Goal: Task Accomplishment & Management: Complete application form

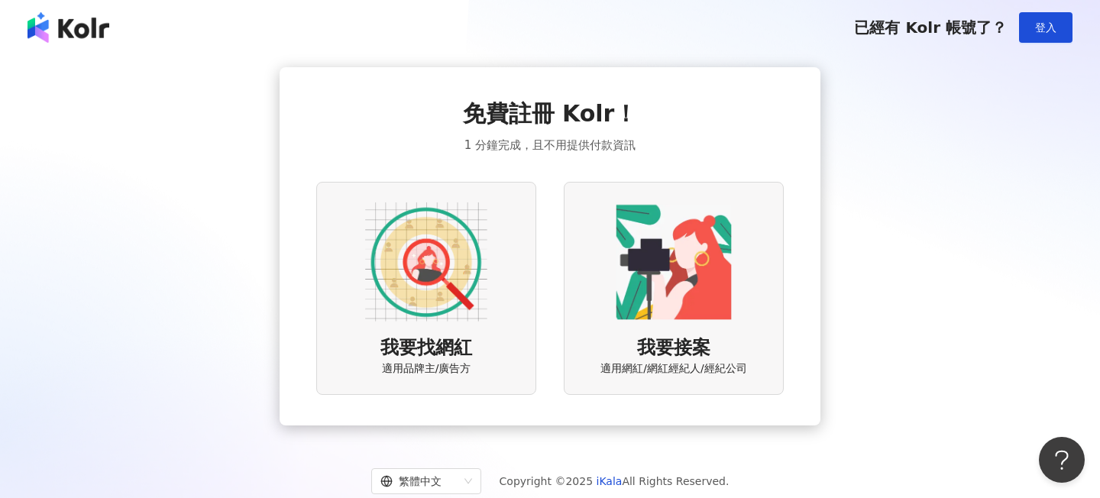
click at [503, 258] on div "我要找網紅 適用品牌主/廣告方" at bounding box center [426, 288] width 220 height 213
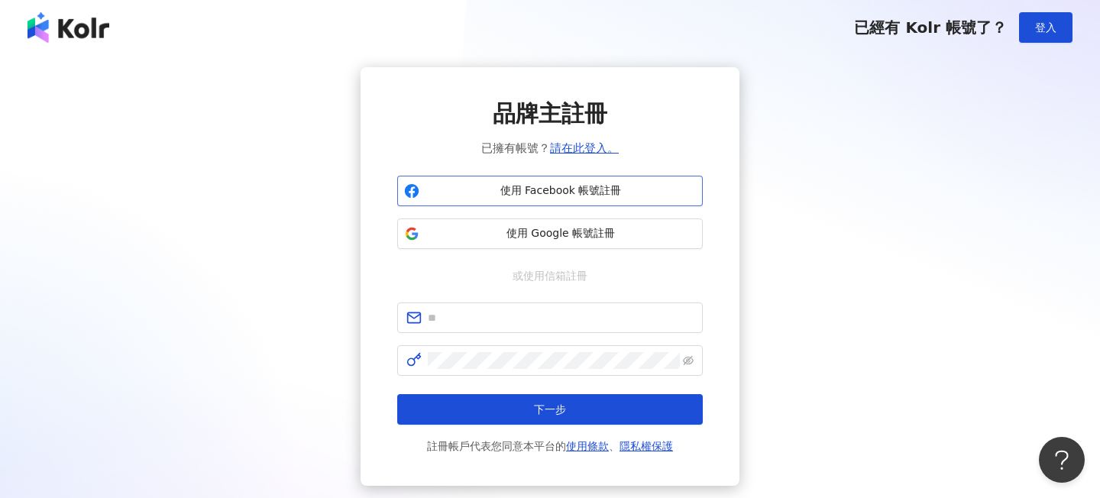
click at [543, 196] on span "使用 Facebook 帳號註冊" at bounding box center [561, 190] width 271 height 15
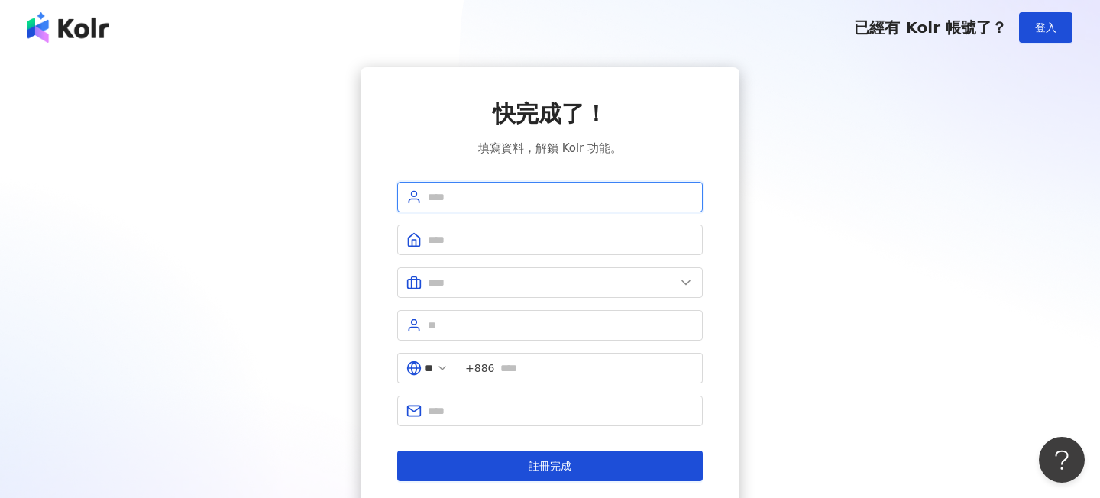
click at [562, 190] on input "text" at bounding box center [561, 197] width 266 height 17
type input "***"
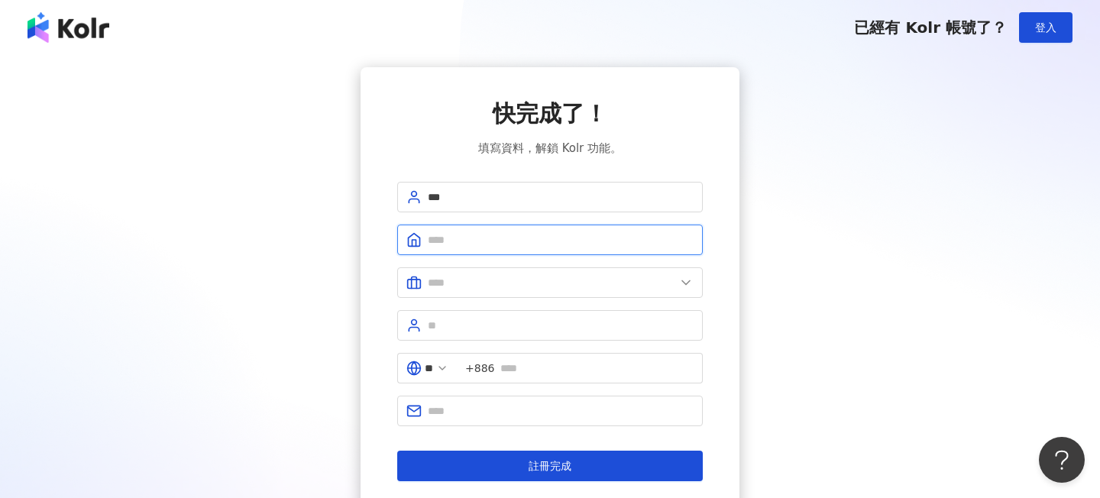
click at [521, 241] on input "text" at bounding box center [561, 240] width 266 height 17
type input "**********"
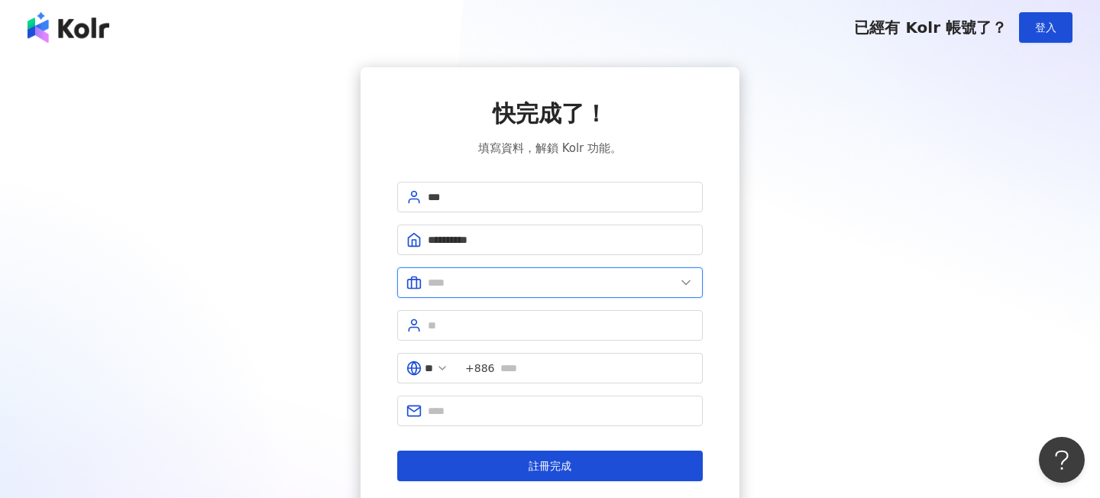
click at [502, 284] on input "text" at bounding box center [552, 282] width 248 height 17
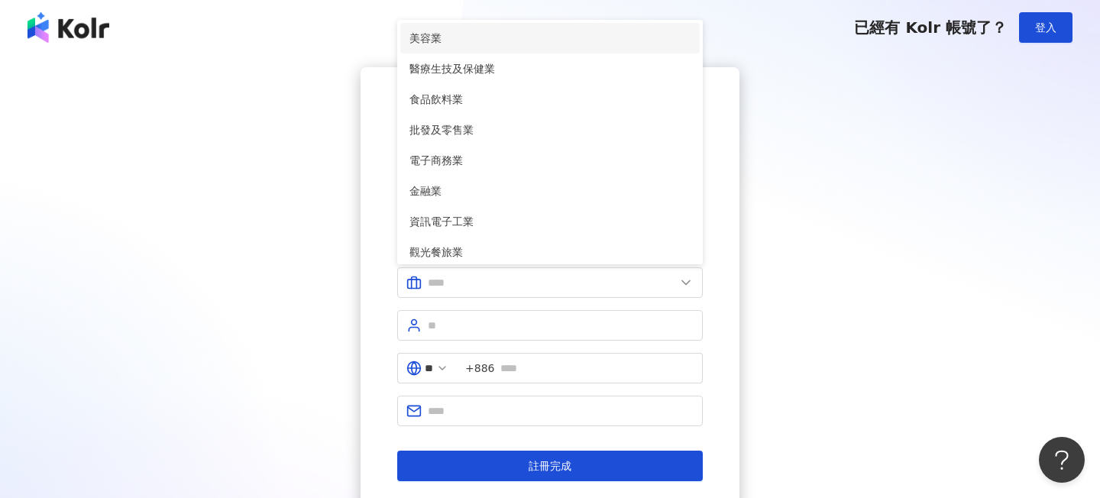
click at [535, 47] on li "美容業" at bounding box center [550, 38] width 300 height 31
type input "***"
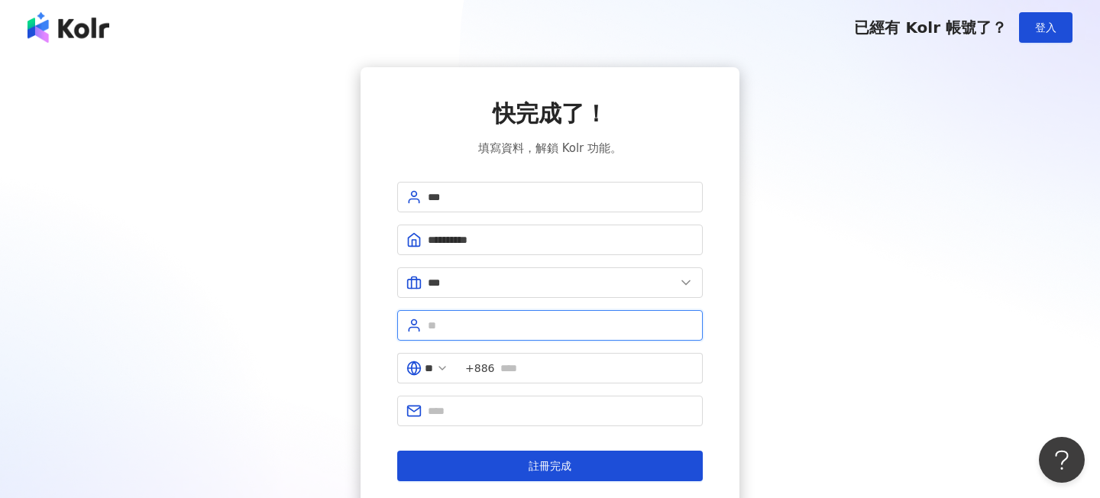
click at [492, 330] on input "text" at bounding box center [561, 325] width 266 height 17
type input "**"
click at [555, 360] on input "text" at bounding box center [597, 368] width 193 height 17
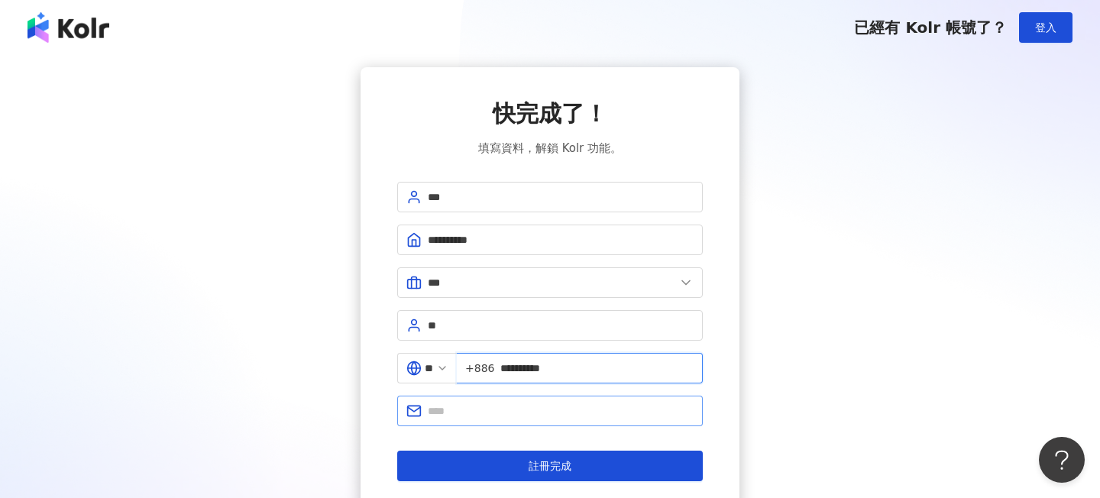
type input "**********"
click at [507, 414] on input "text" at bounding box center [561, 411] width 266 height 17
type input "*"
type input "**********"
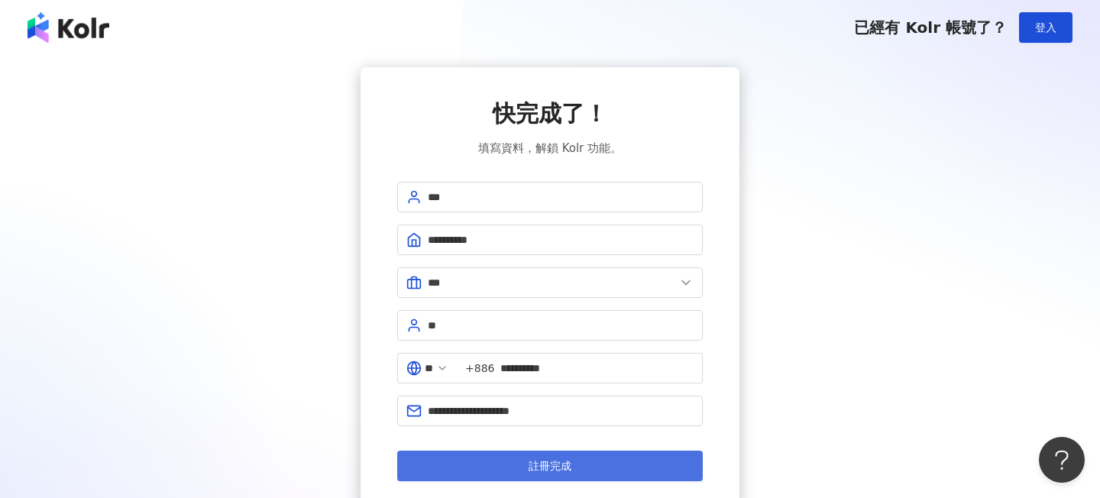
click at [552, 467] on span "註冊完成" at bounding box center [550, 466] width 43 height 12
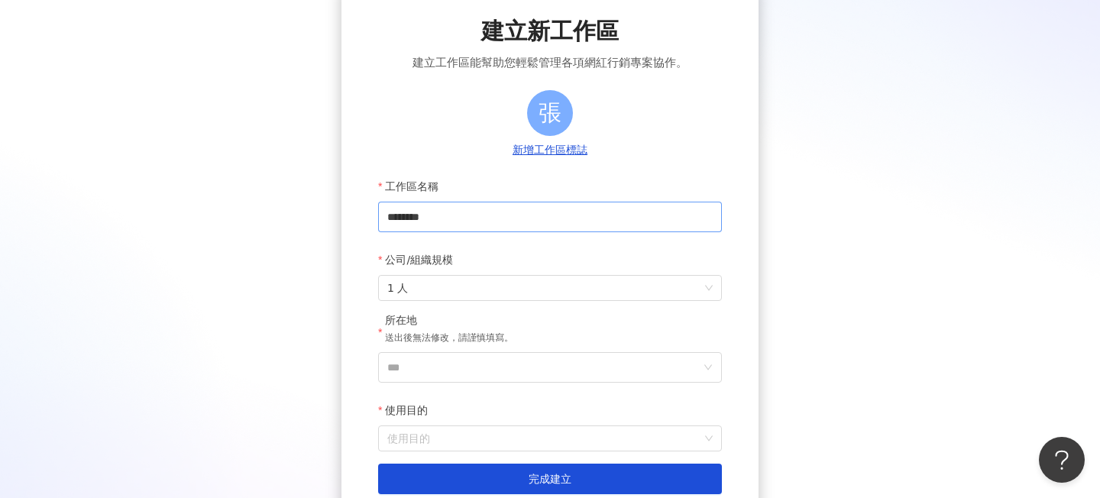
scroll to position [105, 0]
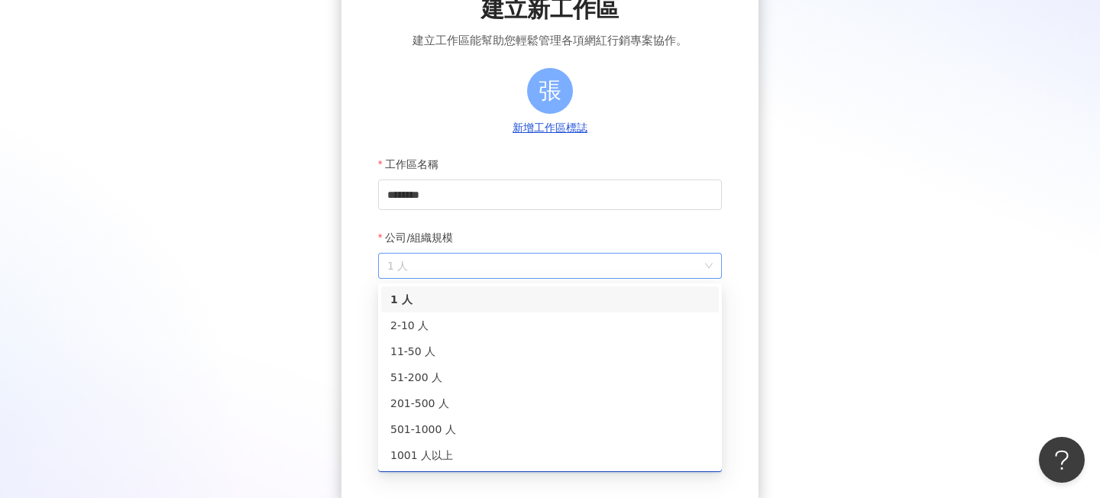
click at [528, 257] on span "1 人" at bounding box center [550, 266] width 326 height 24
click at [505, 322] on div "2-10 人" at bounding box center [549, 325] width 319 height 17
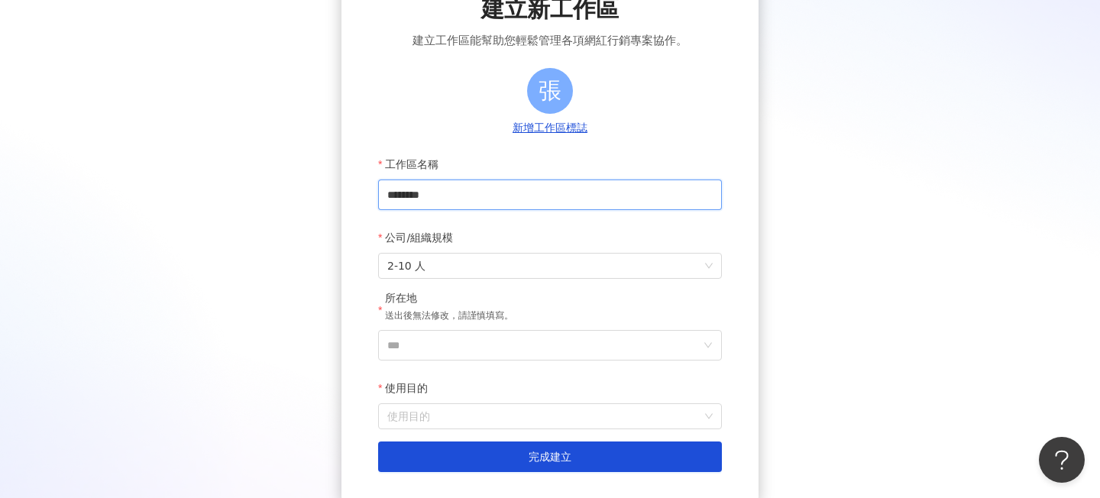
click at [516, 195] on input "********" at bounding box center [550, 195] width 344 height 31
type input "***"
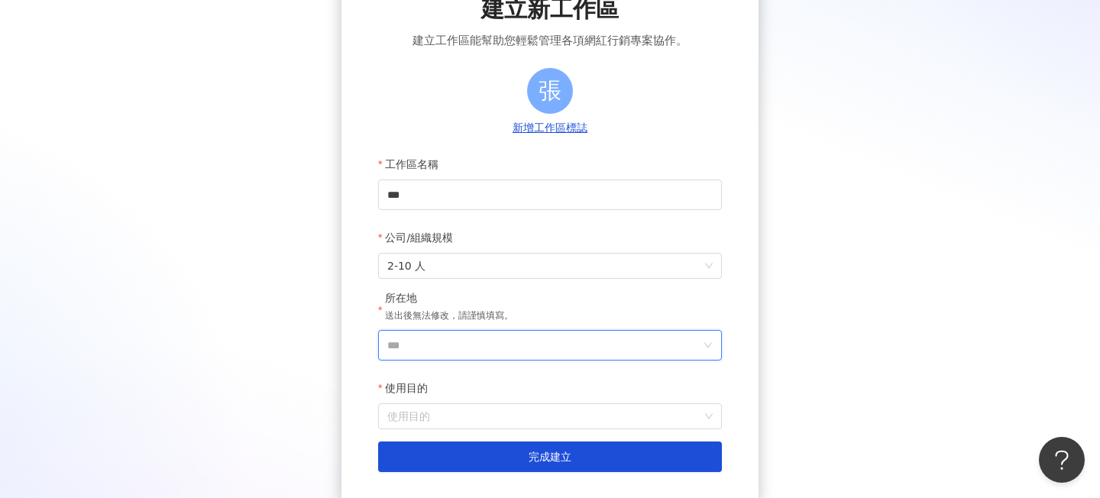
click at [461, 336] on input "***" at bounding box center [543, 345] width 313 height 29
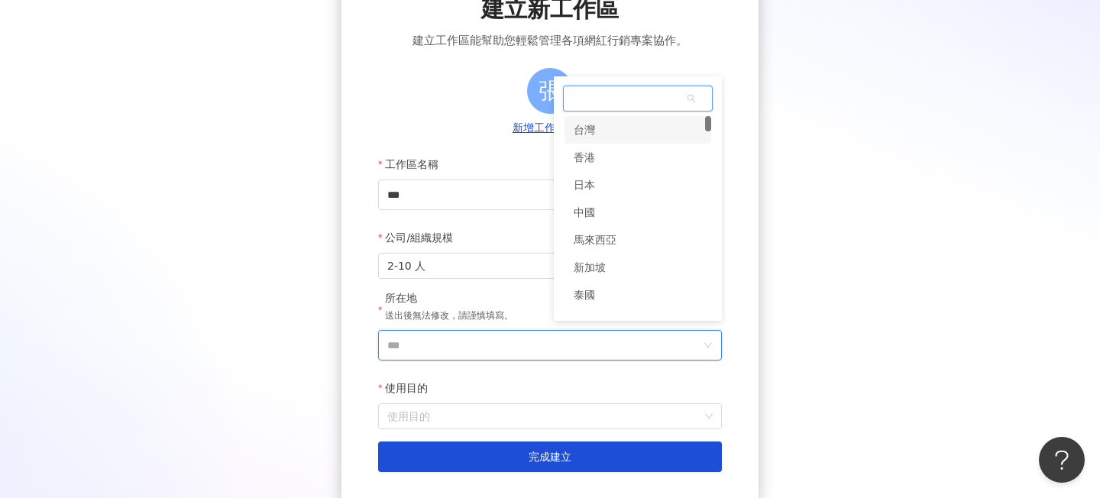
click at [647, 132] on div "台灣" at bounding box center [638, 130] width 147 height 28
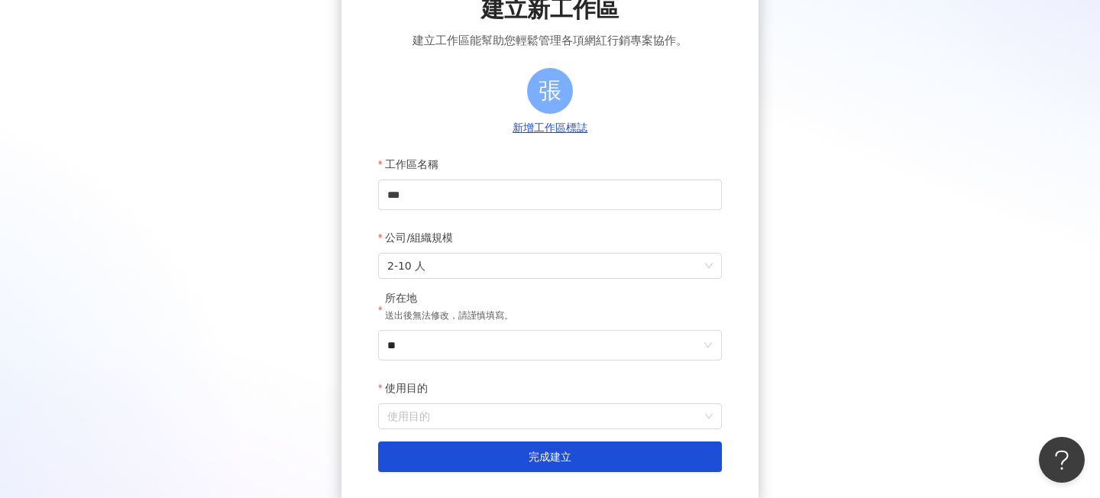
click at [460, 389] on div "使用目的" at bounding box center [550, 388] width 344 height 31
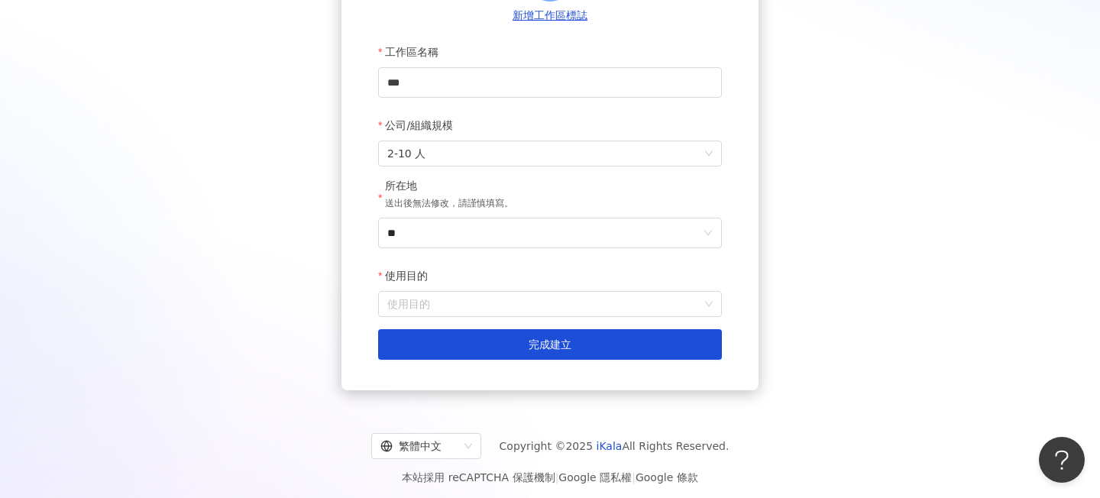
scroll to position [226, 0]
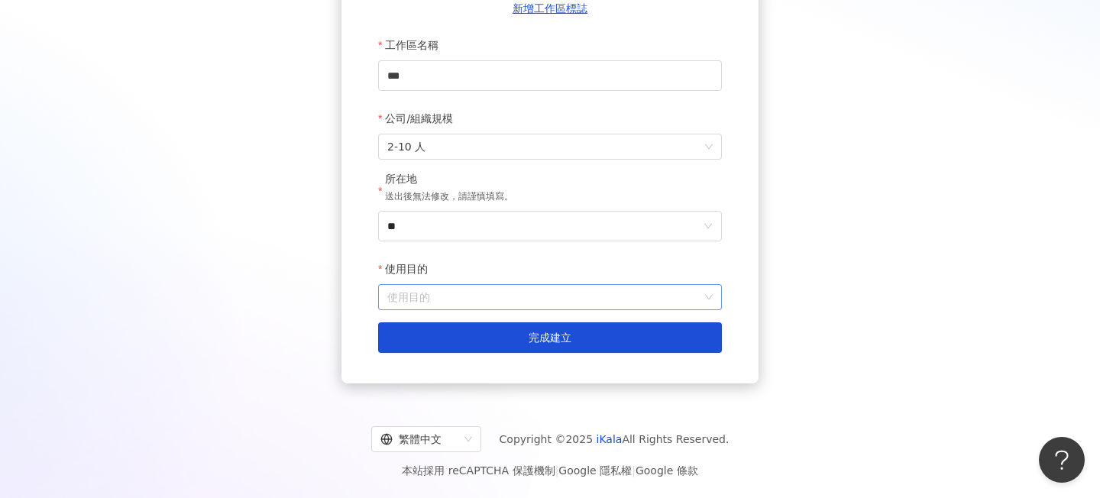
click at [523, 287] on input "使用目的" at bounding box center [550, 297] width 326 height 24
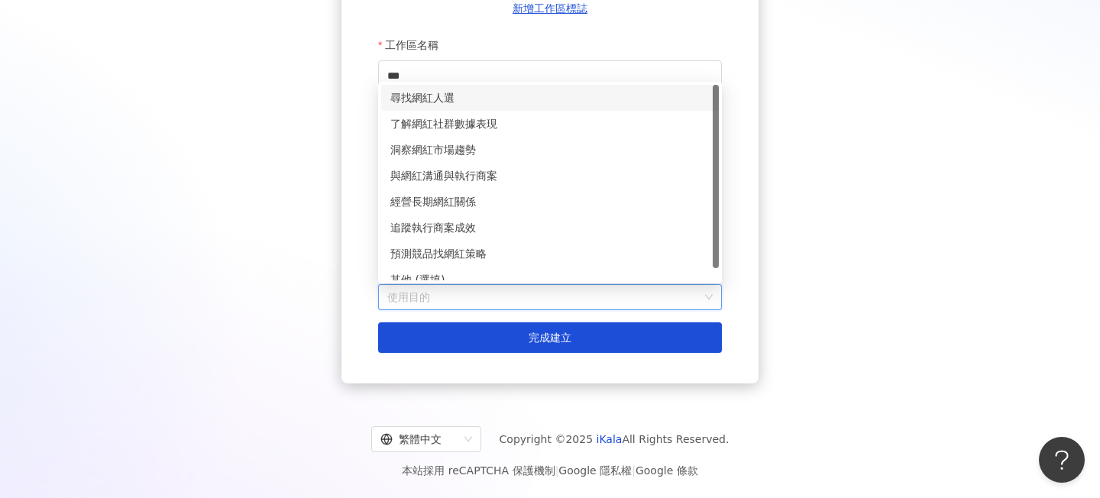
click at [551, 92] on div "尋找網紅人選" at bounding box center [549, 97] width 319 height 17
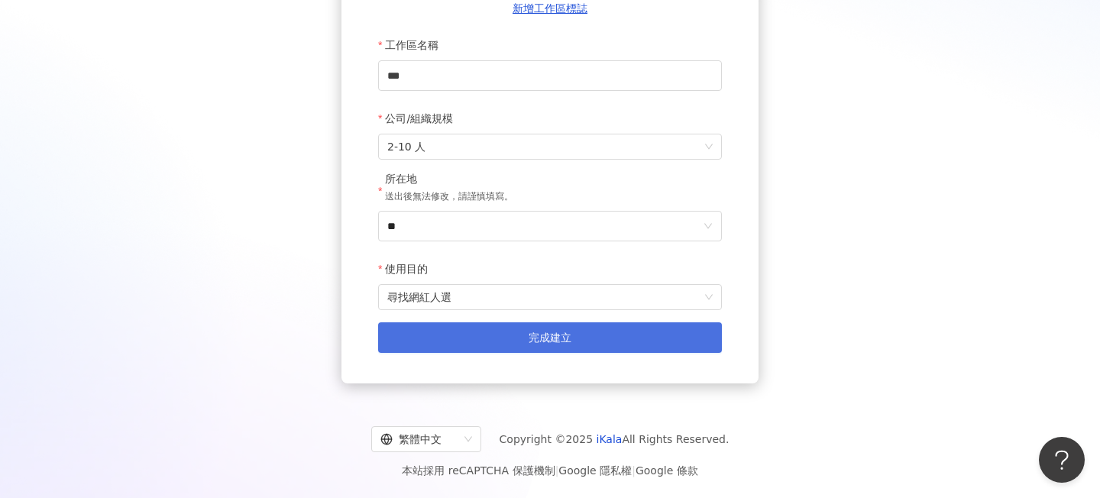
click at [491, 337] on button "完成建立" at bounding box center [550, 337] width 344 height 31
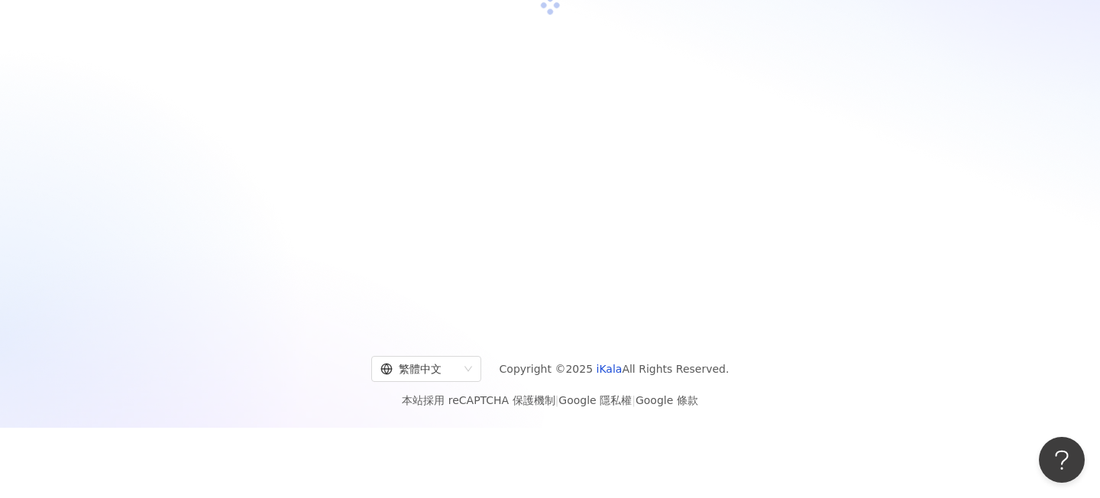
scroll to position [70, 0]
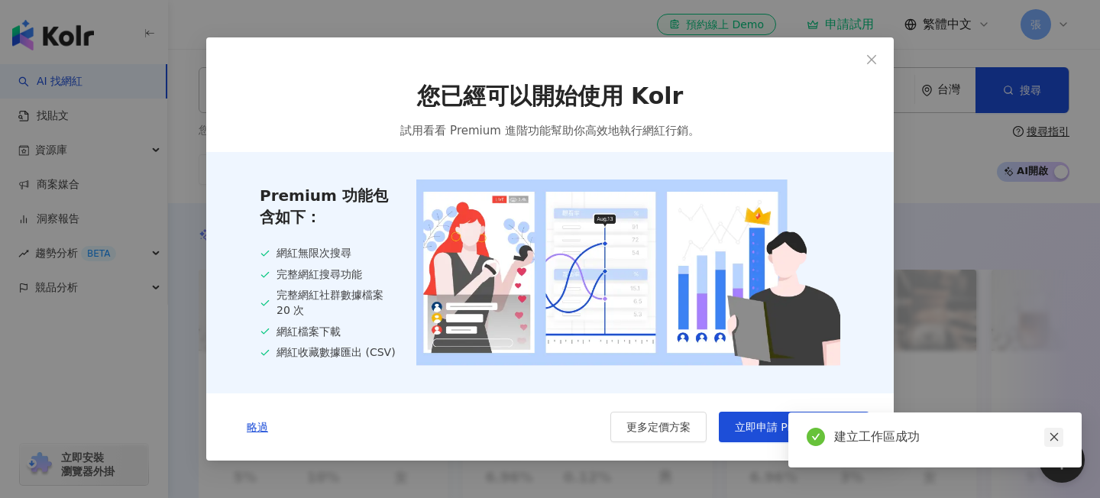
click at [1055, 436] on icon "close" at bounding box center [1054, 437] width 8 height 8
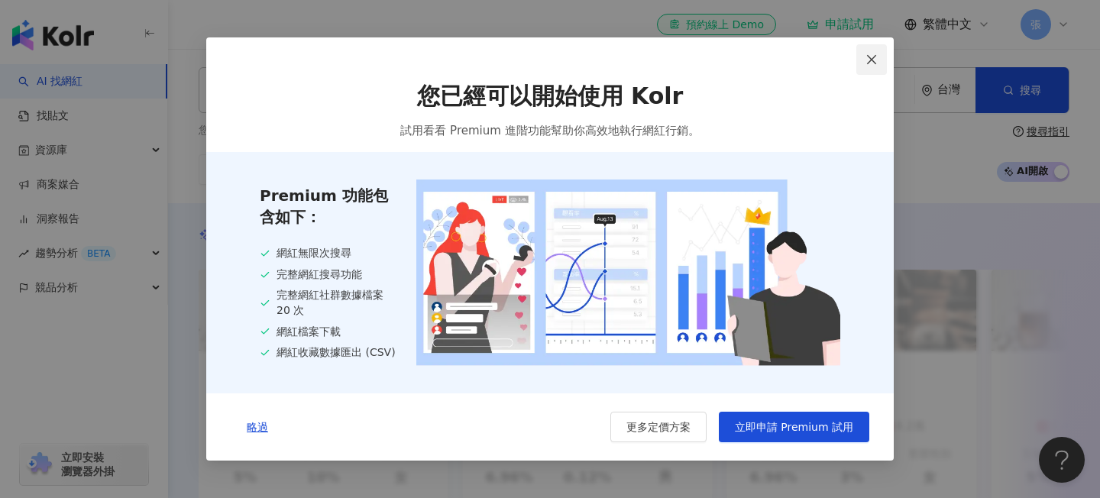
click at [873, 57] on icon "close" at bounding box center [871, 58] width 9 height 9
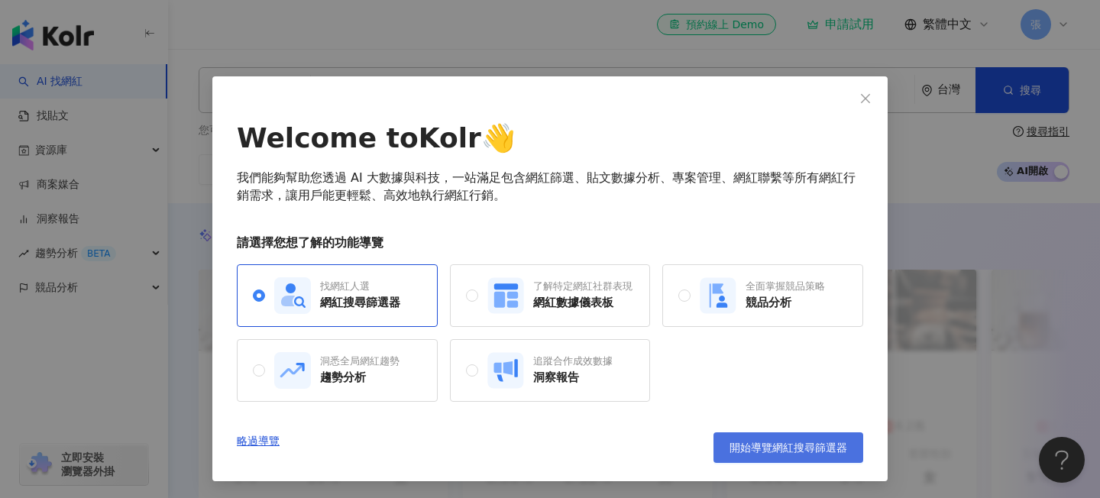
click at [782, 449] on span "開始導覽網紅搜尋篩選器" at bounding box center [789, 448] width 118 height 12
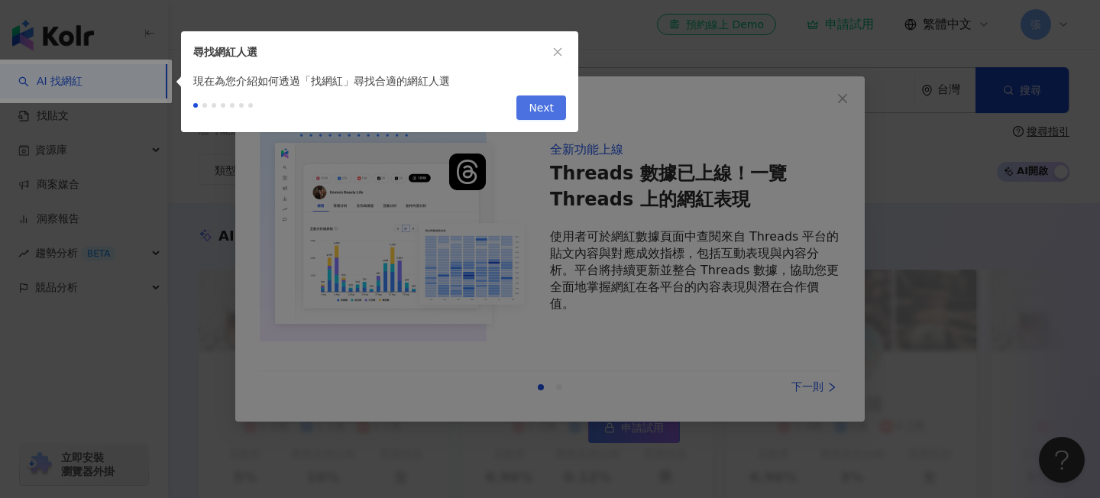
click at [534, 99] on span "Next" at bounding box center [541, 108] width 25 height 24
type input "*********"
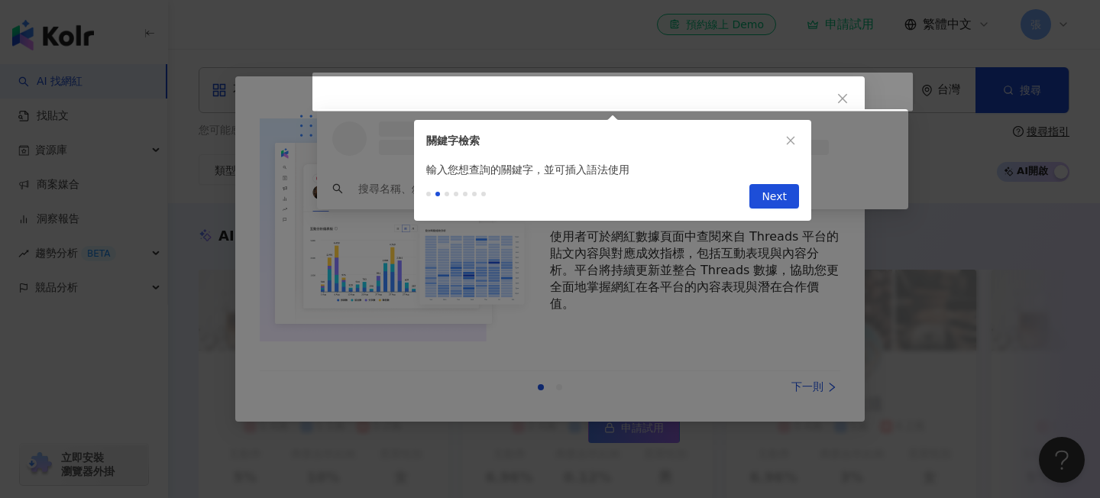
click at [851, 87] on div at bounding box center [550, 249] width 1100 height 498
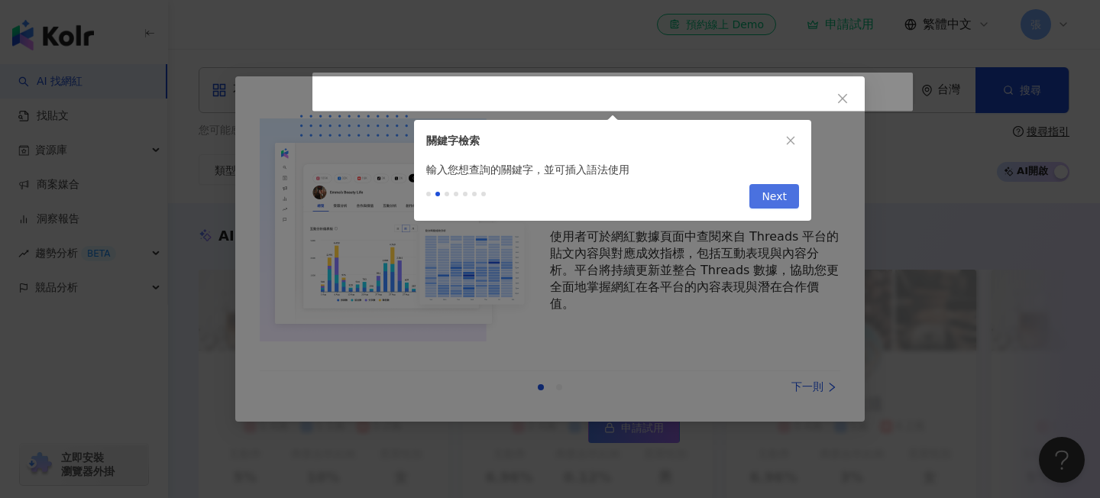
click at [791, 200] on button "Next" at bounding box center [775, 196] width 50 height 24
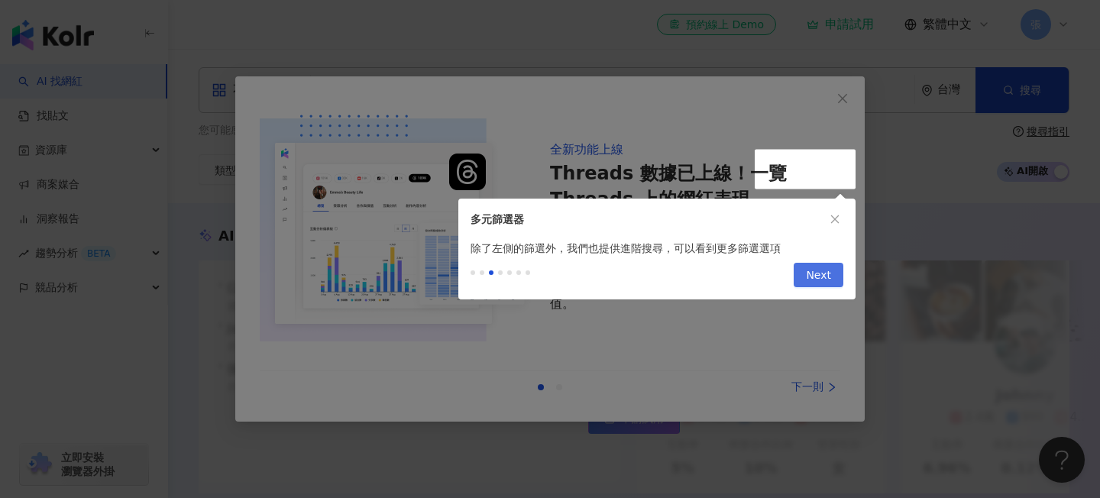
click at [818, 264] on span "Next" at bounding box center [818, 276] width 25 height 24
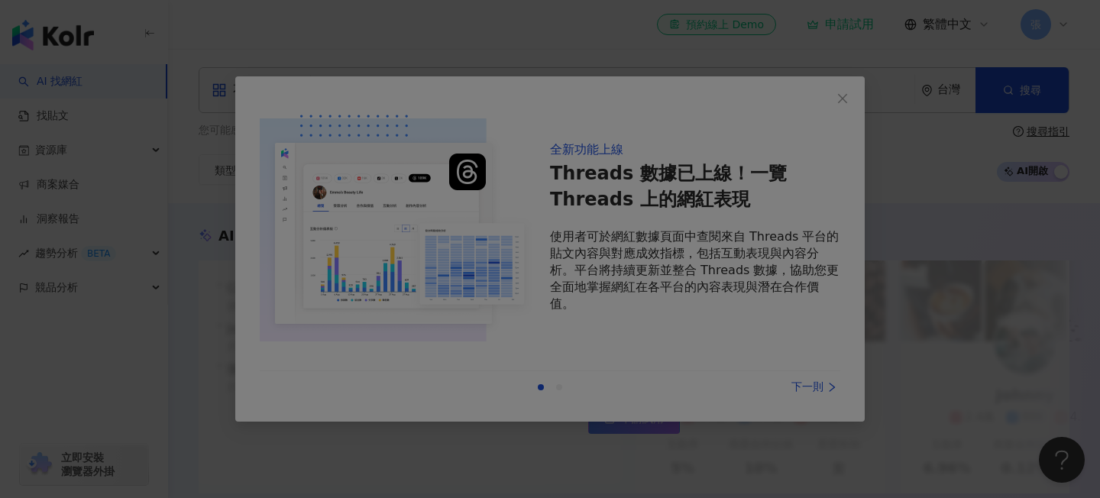
click at [721, 174] on div at bounding box center [550, 249] width 1100 height 498
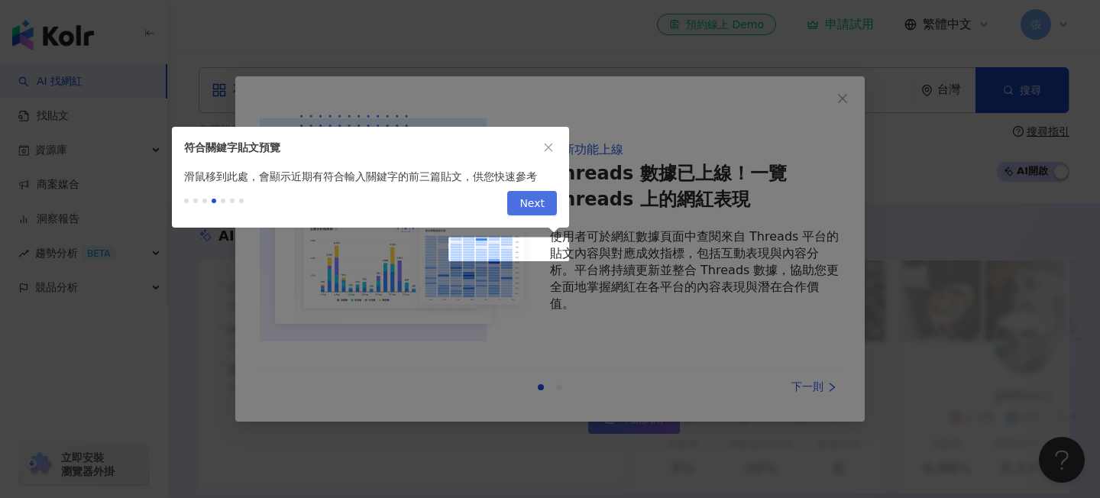
click at [526, 214] on span "Next" at bounding box center [532, 204] width 25 height 24
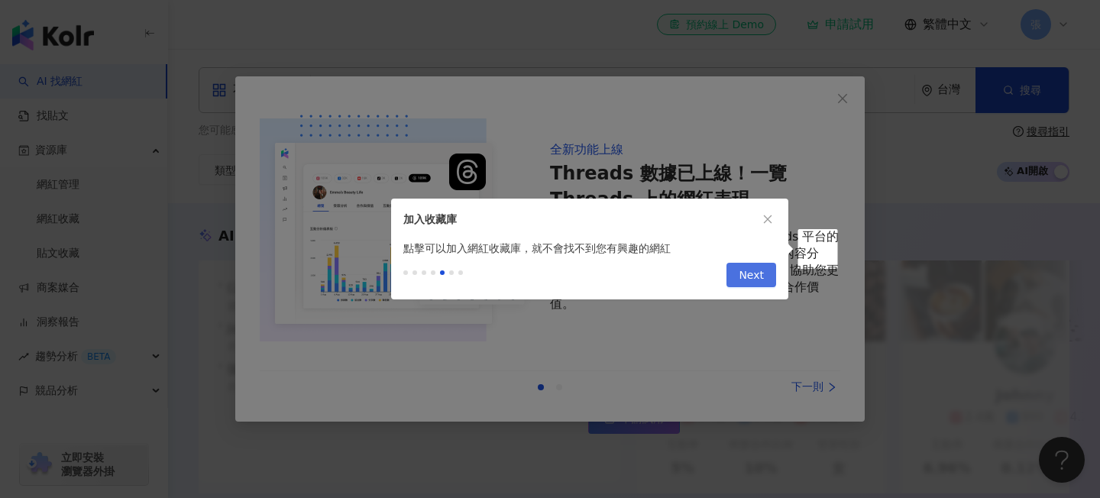
click at [740, 267] on button "Next" at bounding box center [752, 275] width 50 height 24
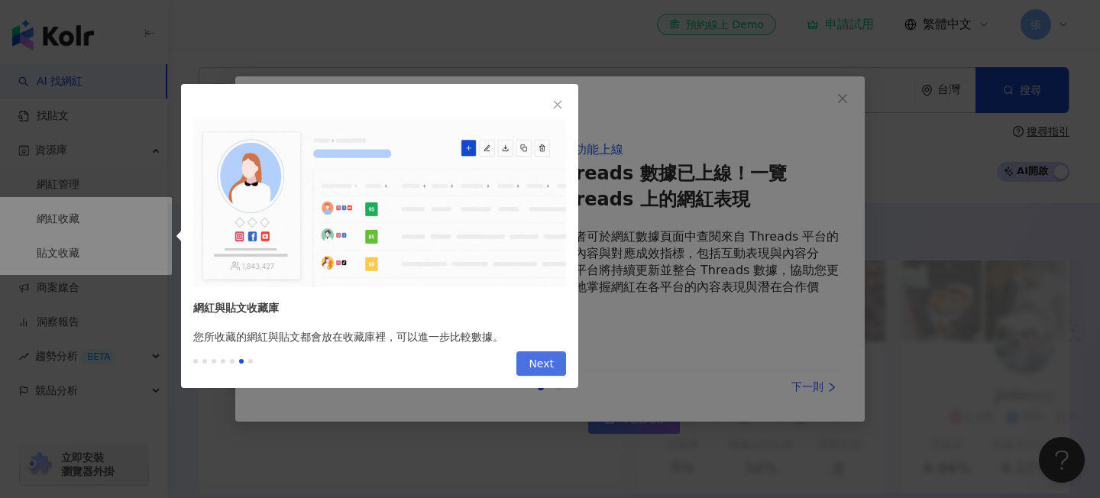
click at [543, 360] on span "Next" at bounding box center [541, 364] width 25 height 24
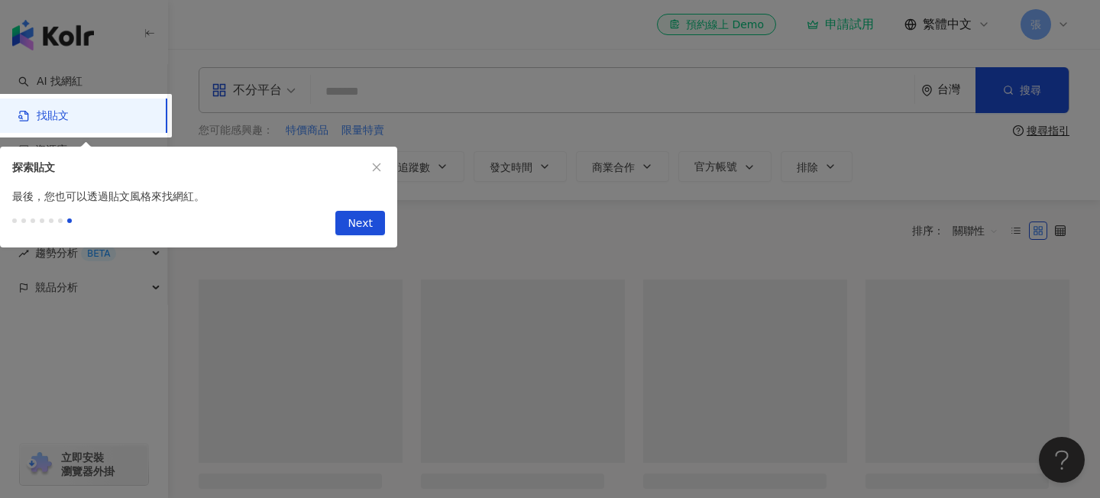
click at [335, 227] on div "Previous Next" at bounding box center [357, 223] width 56 height 24
click at [347, 226] on button "Next" at bounding box center [360, 223] width 50 height 24
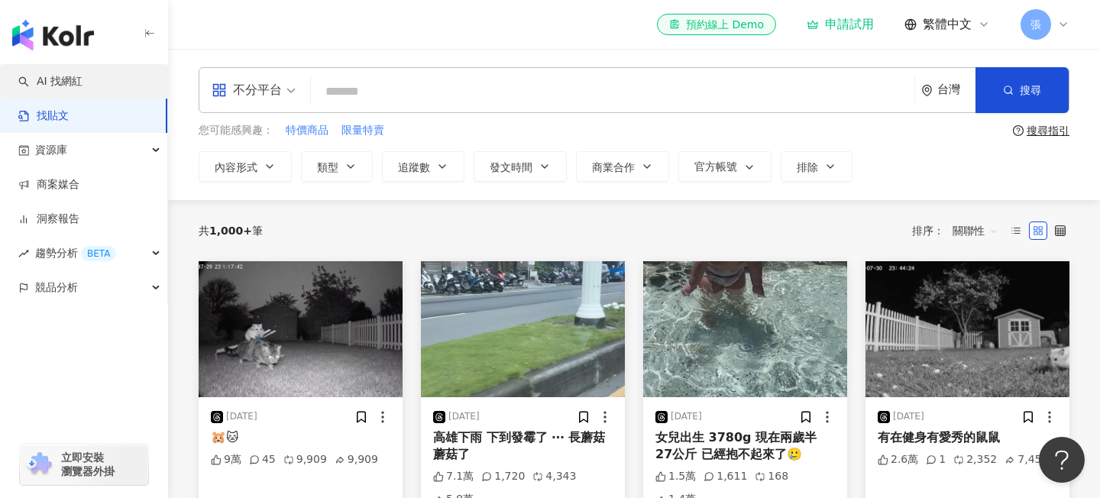
click at [83, 83] on link "AI 找網紅" at bounding box center [50, 81] width 64 height 15
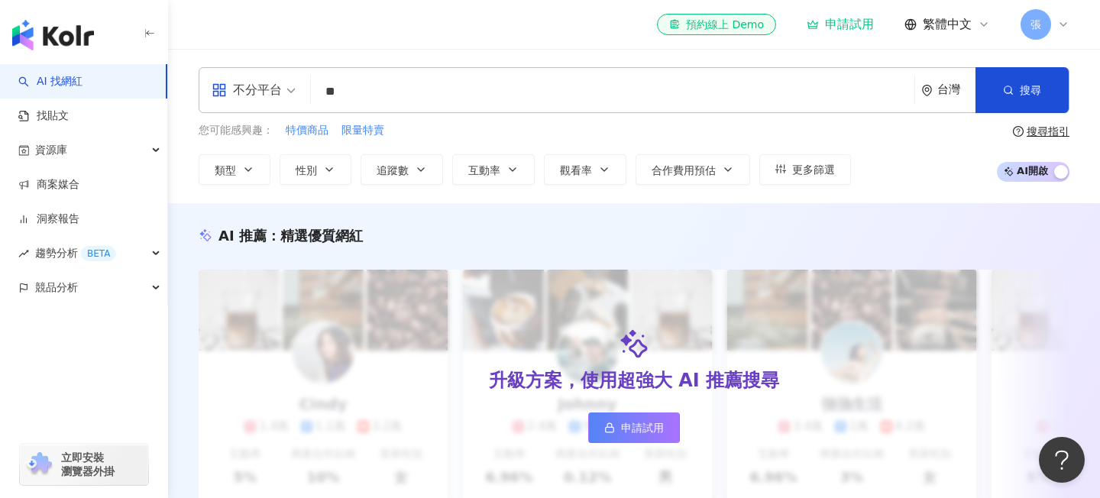
type input "**"
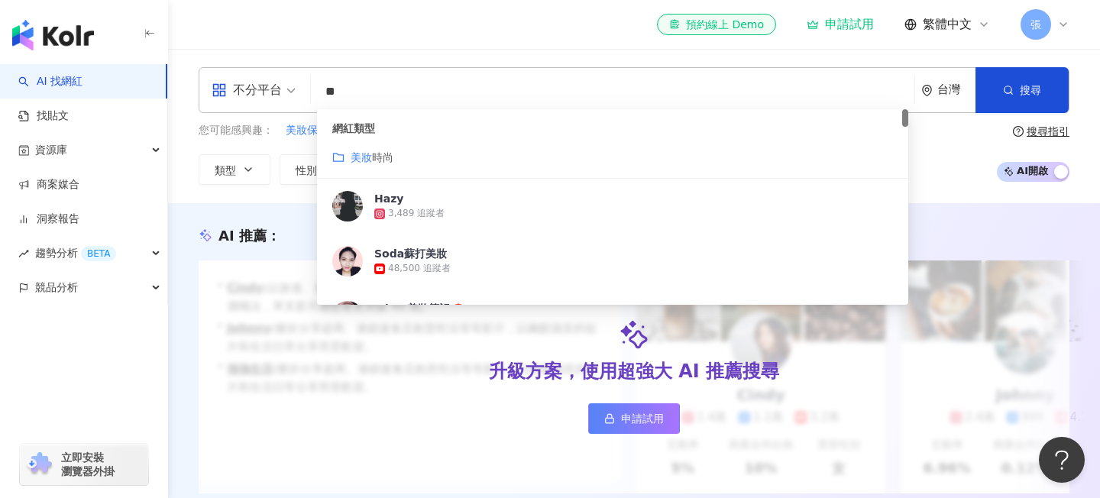
click at [465, 164] on div "美妝 時尚" at bounding box center [612, 157] width 561 height 17
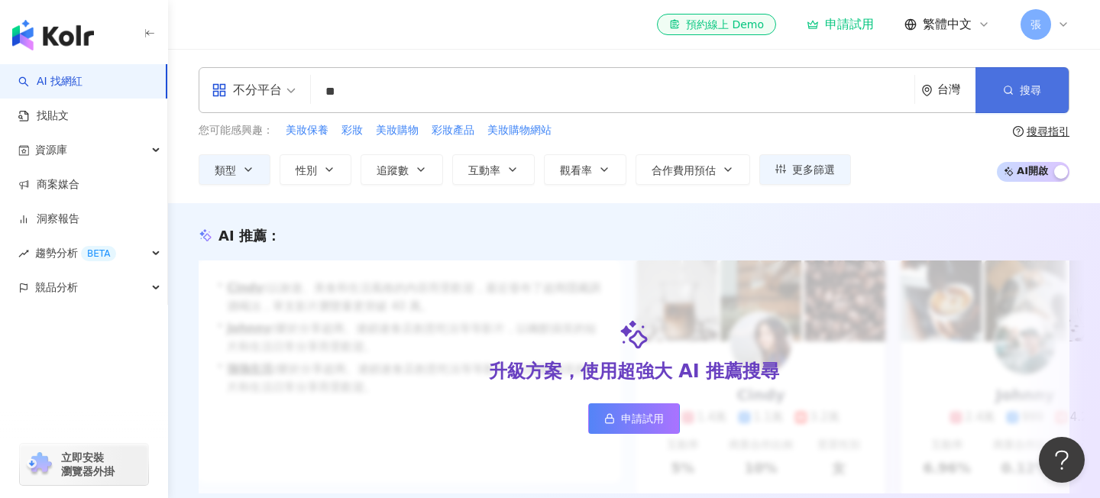
click at [1013, 108] on button "搜尋" at bounding box center [1022, 90] width 93 height 46
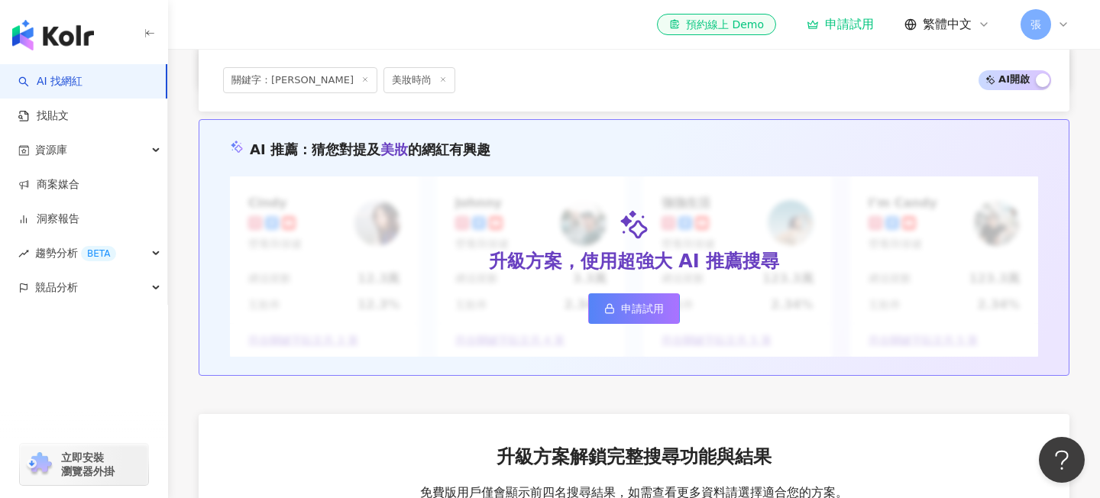
scroll to position [1438, 0]
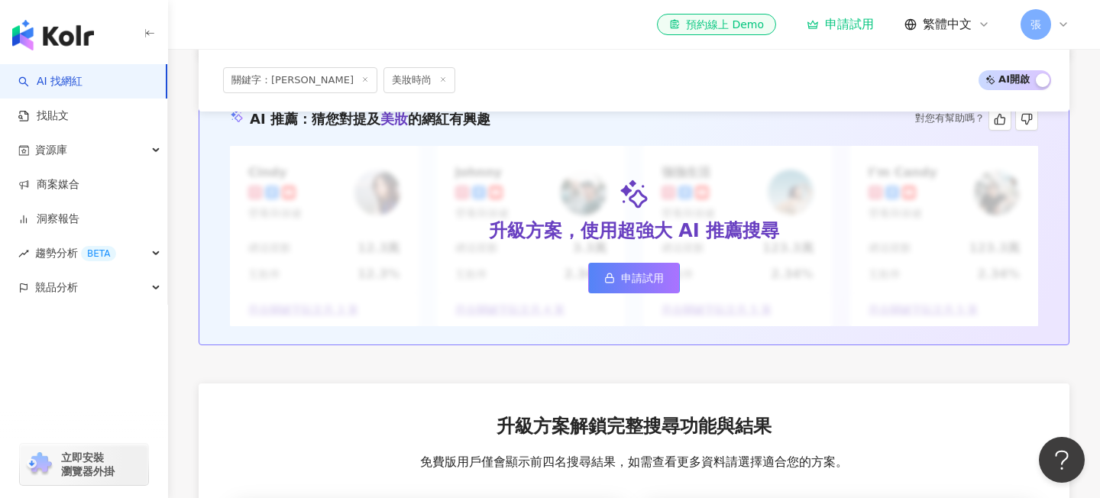
click at [653, 306] on div "升級方案，使用超強大 AI 推薦搜尋 申請試用" at bounding box center [634, 236] width 808 height 181
click at [653, 280] on span "申請試用" at bounding box center [642, 278] width 43 height 12
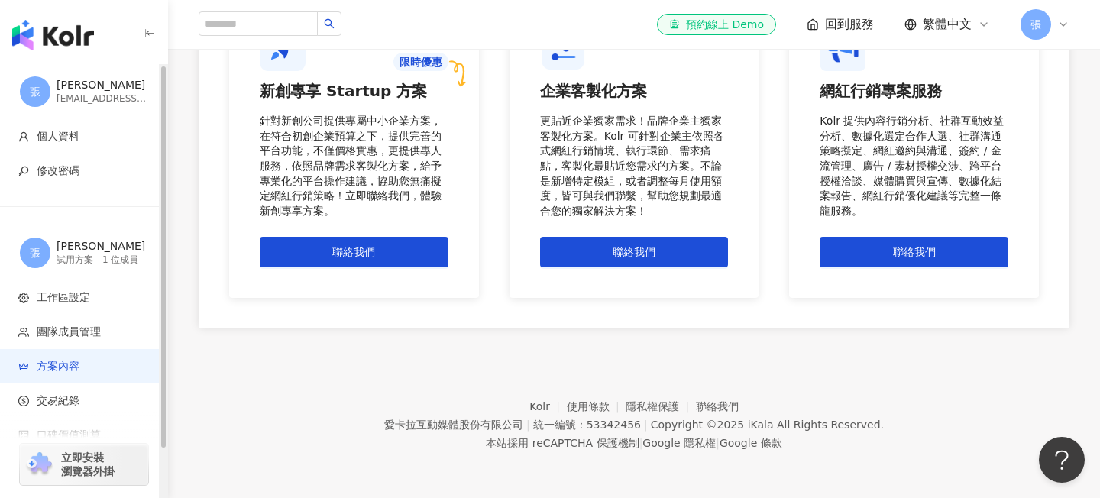
click at [93, 26] on img "button" at bounding box center [53, 35] width 82 height 31
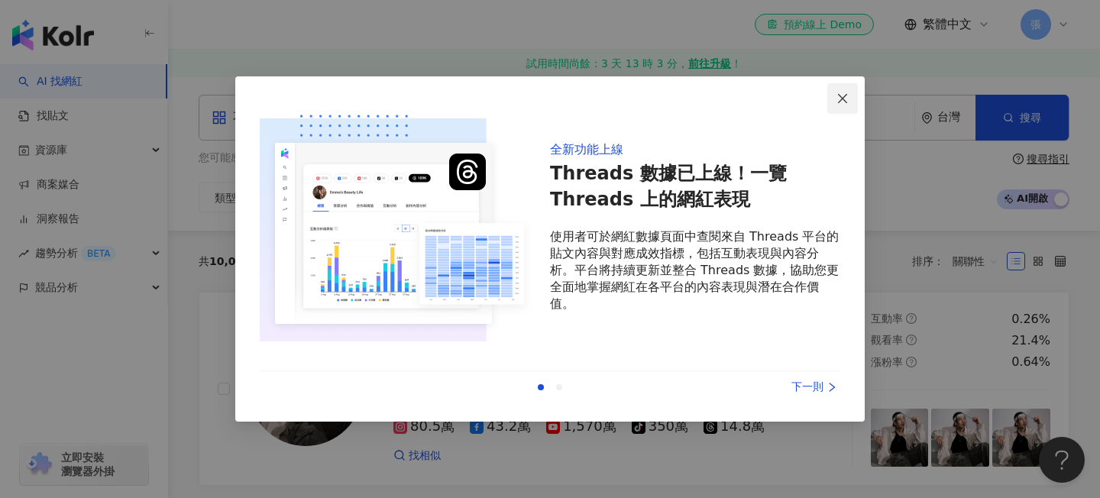
click at [846, 102] on icon "close" at bounding box center [843, 98] width 12 height 12
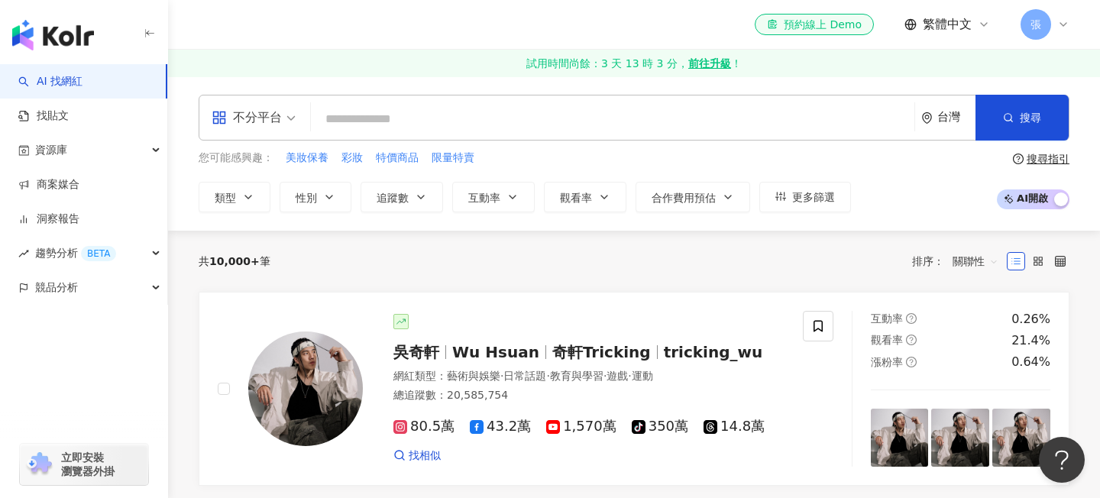
click at [416, 122] on input "search" at bounding box center [612, 119] width 591 height 29
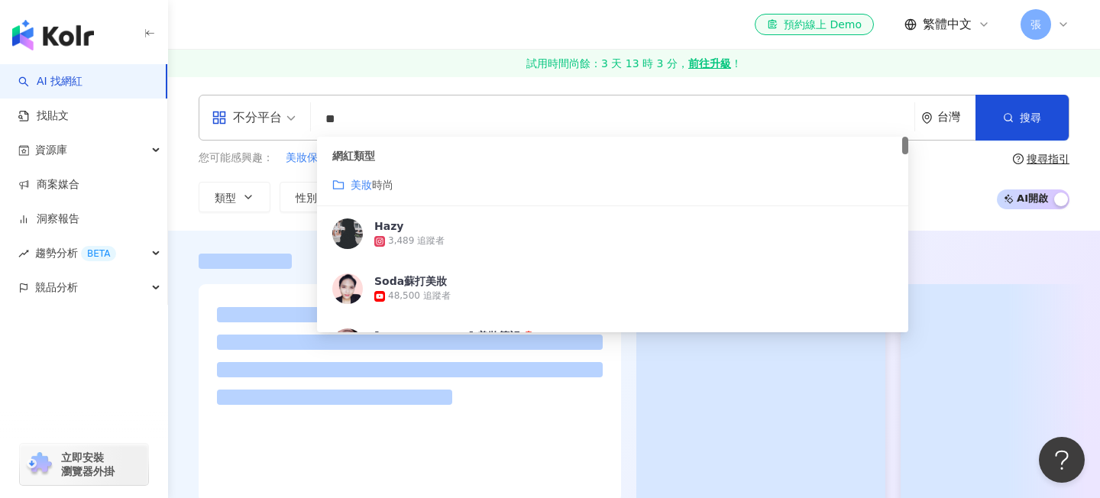
click at [424, 186] on div "美妝 時尚" at bounding box center [612, 185] width 561 height 17
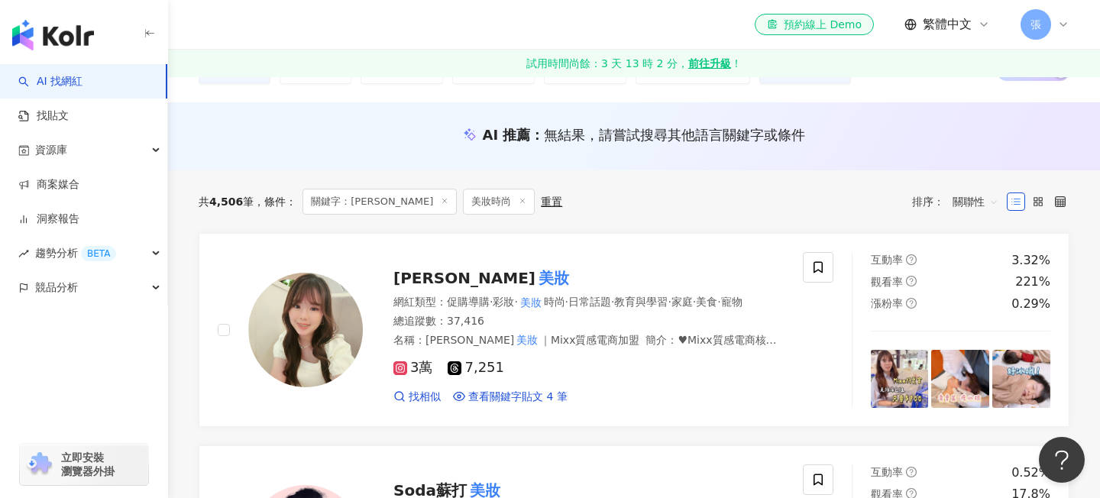
scroll to position [157, 0]
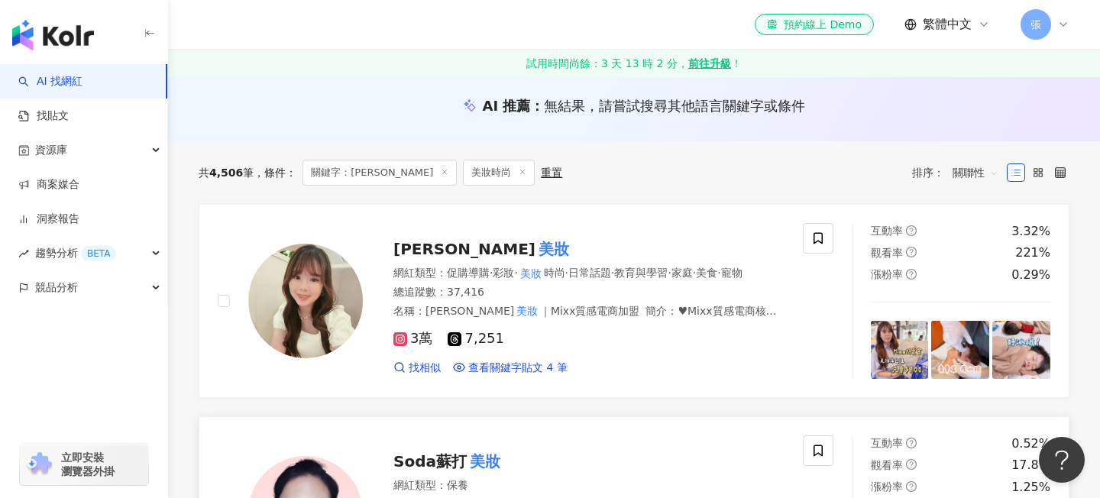
type input "**"
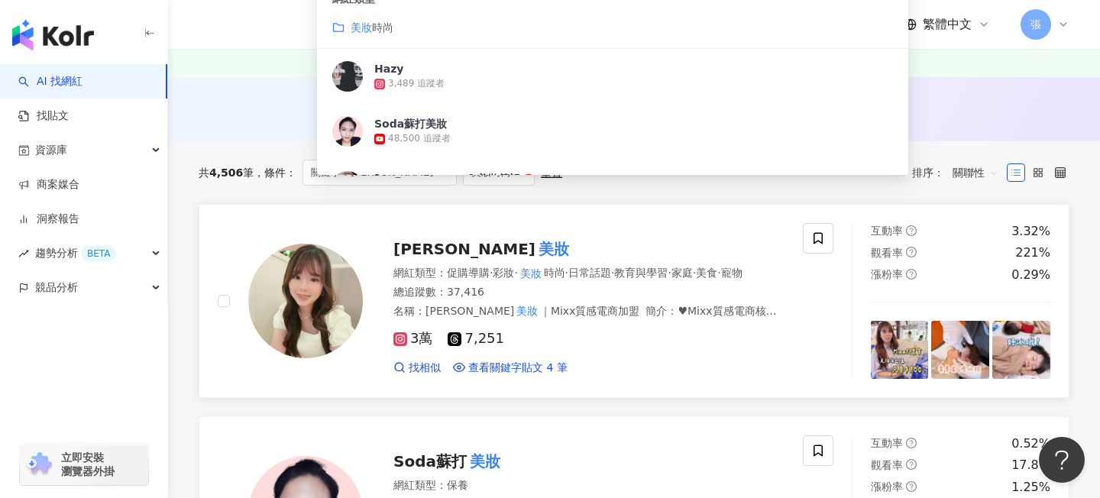
click at [693, 217] on link "小伊 💕伊伊 美妝 網紅類型 ： 促購導購 · 彩妝 · 美妝 時尚 · 日常話題 · 教育與學習 · 家庭 · 美食 · 寵物 總追蹤數 ： 37,416 …" at bounding box center [634, 301] width 871 height 194
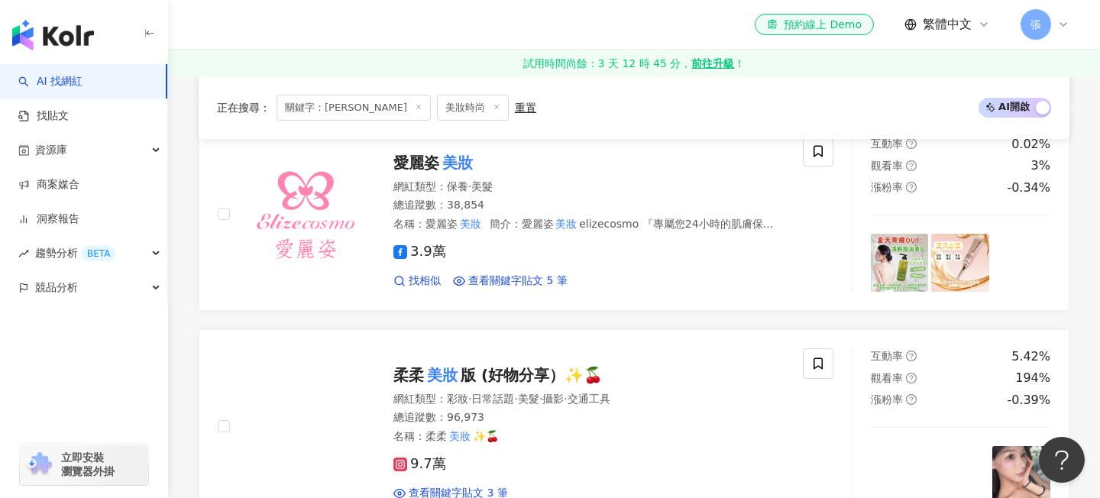
scroll to position [1054, 0]
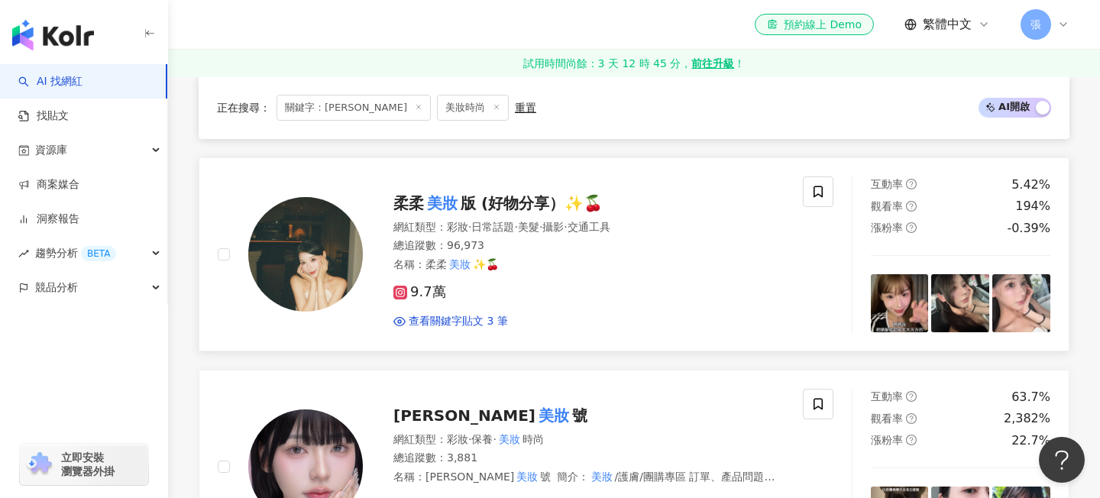
click at [527, 212] on span "版 (好物分享）✨🍒" at bounding box center [532, 203] width 142 height 18
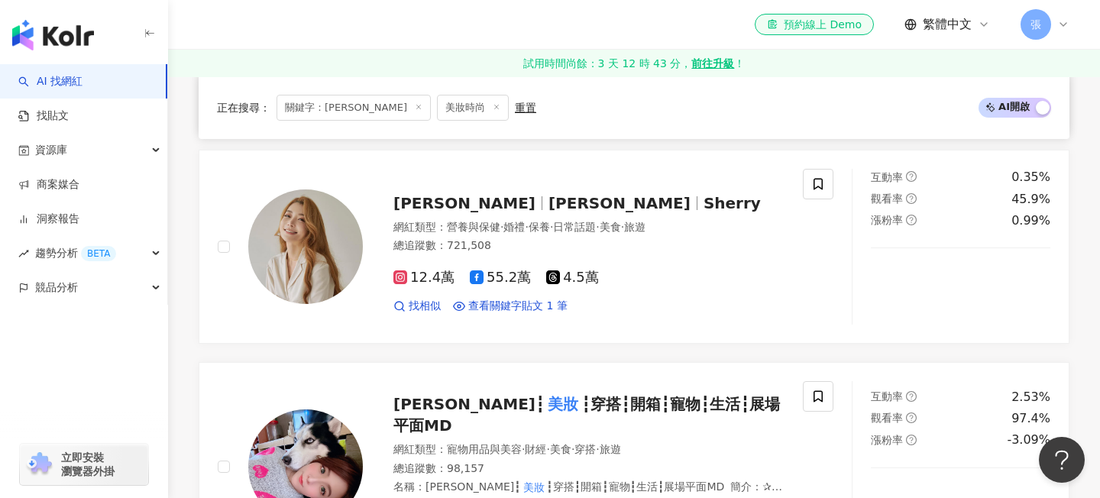
scroll to position [1929, 0]
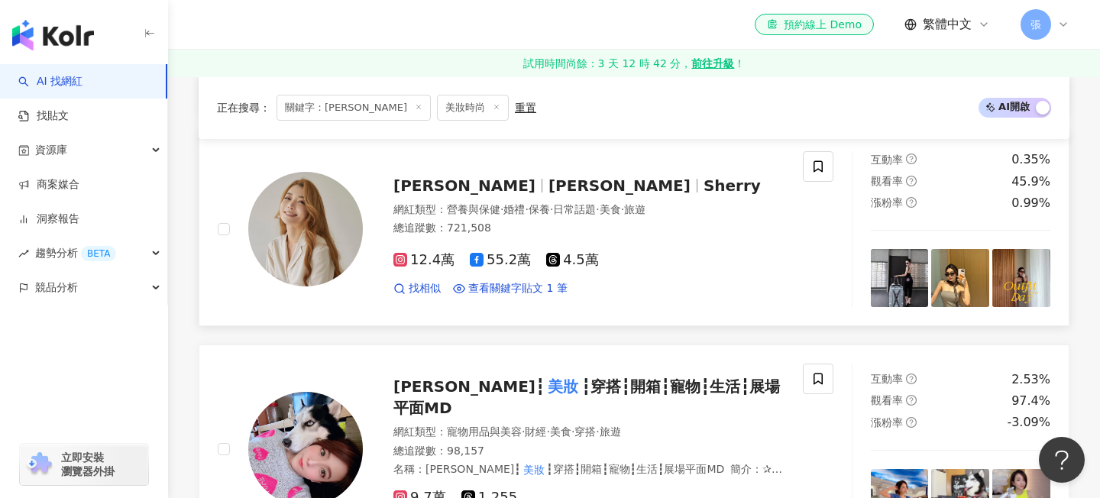
click at [564, 195] on span "陳依依" at bounding box center [626, 186] width 155 height 18
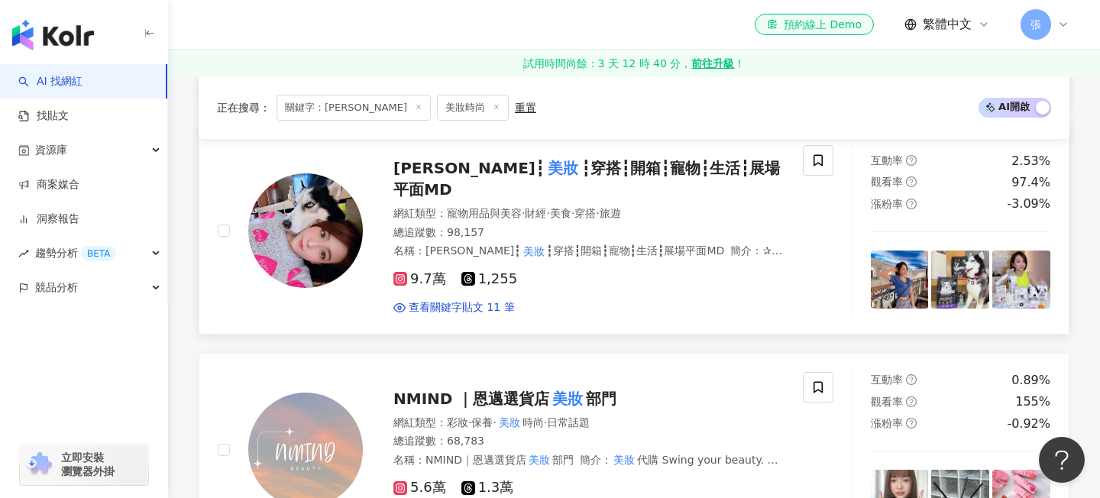
scroll to position [2144, 0]
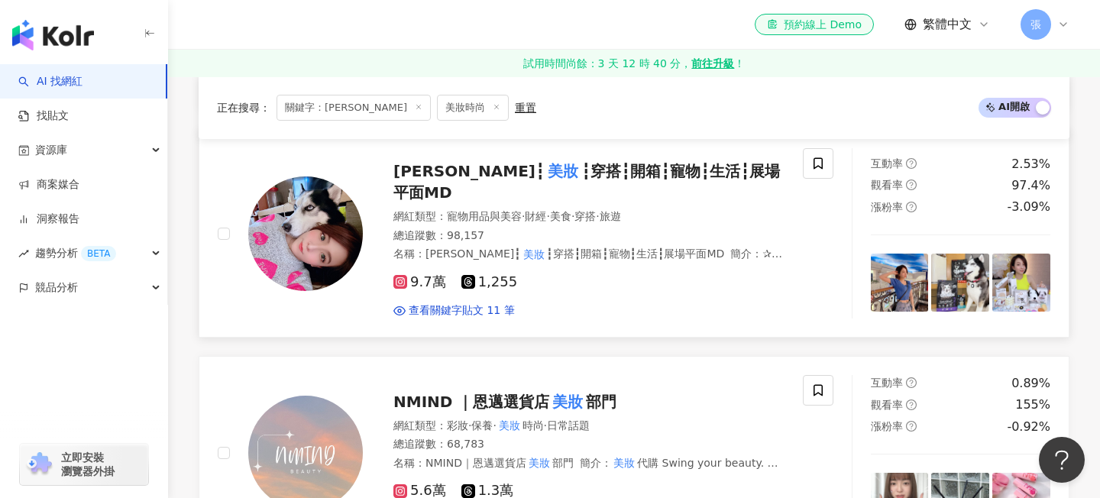
click at [507, 179] on span "Yuanyuan媛媛兒┇" at bounding box center [469, 171] width 151 height 18
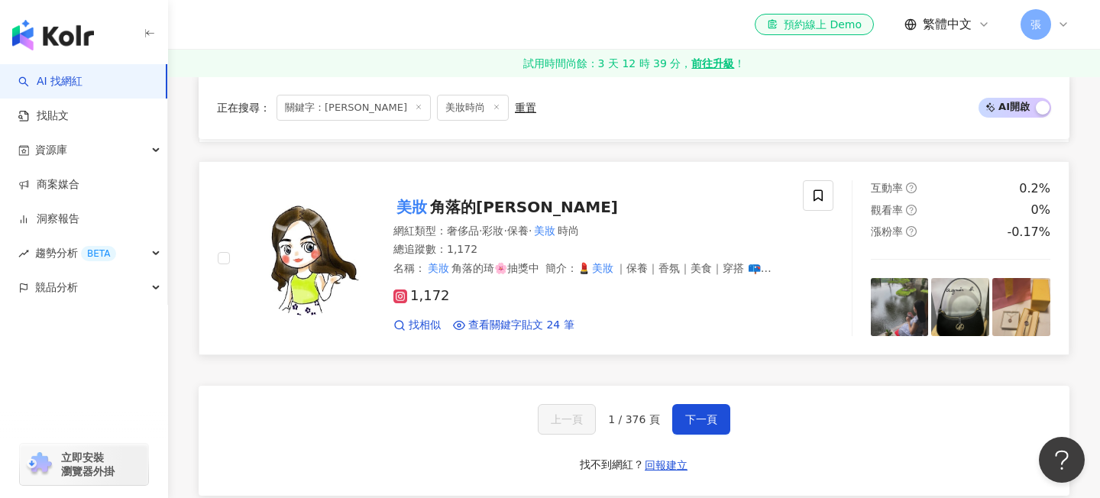
scroll to position [2772, 0]
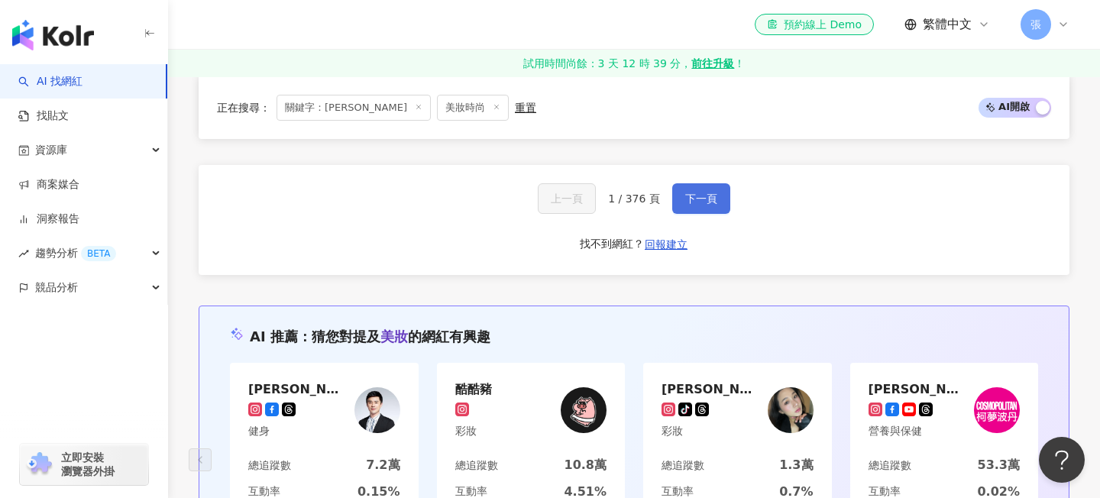
click at [687, 202] on span "下一頁" at bounding box center [701, 199] width 32 height 12
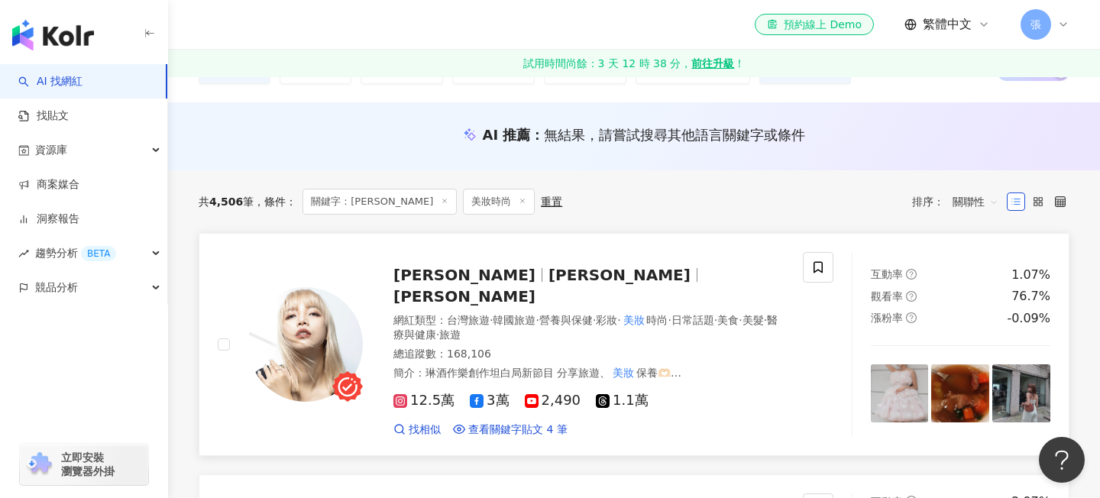
scroll to position [135, 0]
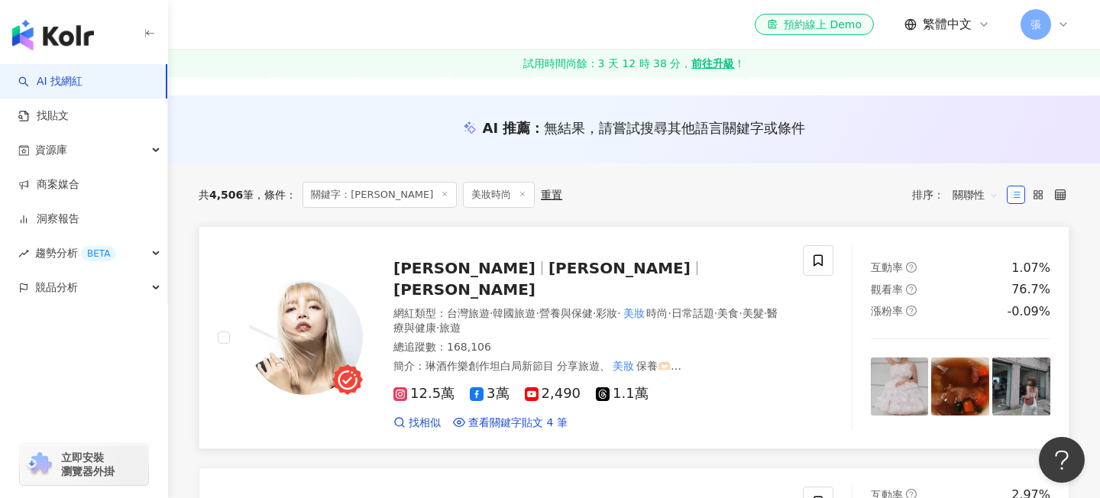
click at [549, 259] on span "張虹羚" at bounding box center [620, 268] width 142 height 18
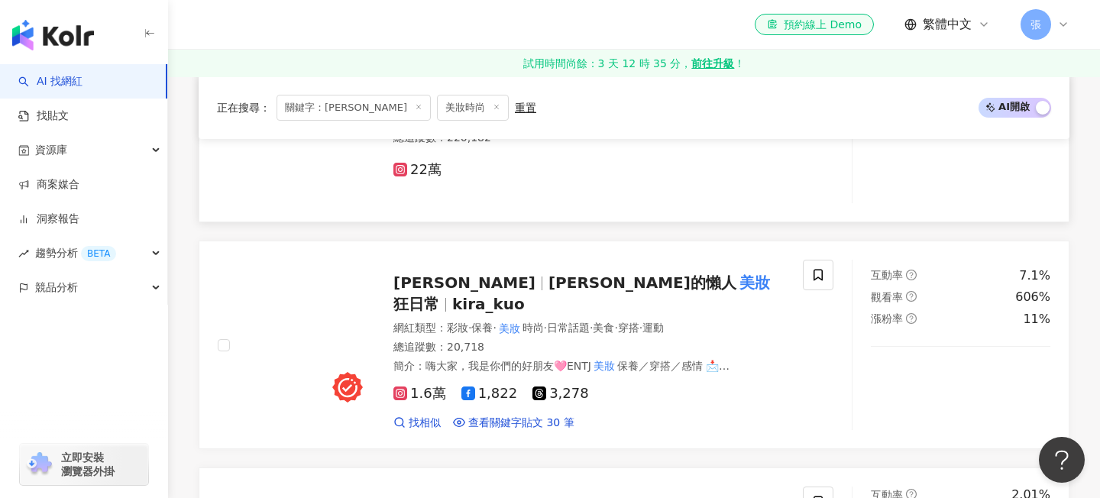
scroll to position [1001, 0]
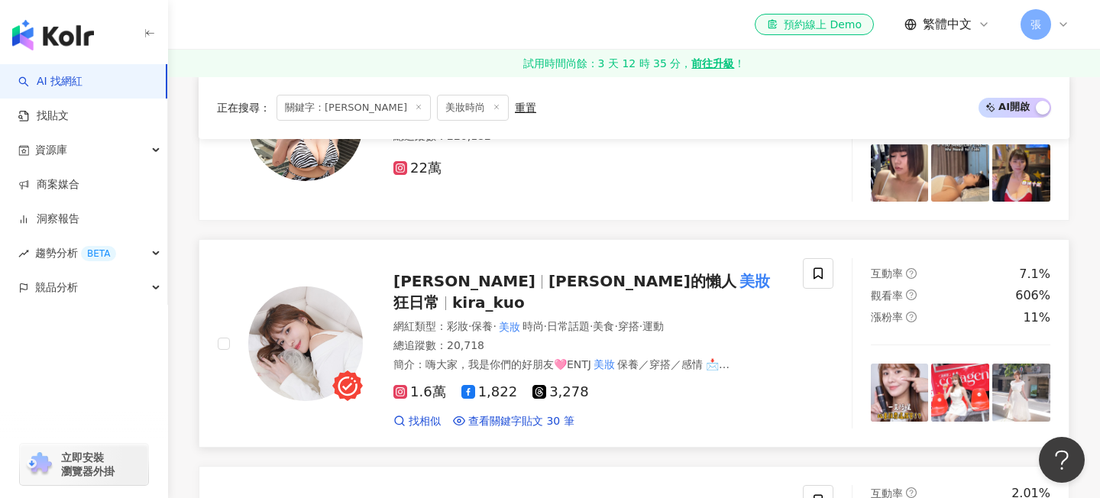
click at [439, 293] on span "狂日常" at bounding box center [417, 302] width 46 height 18
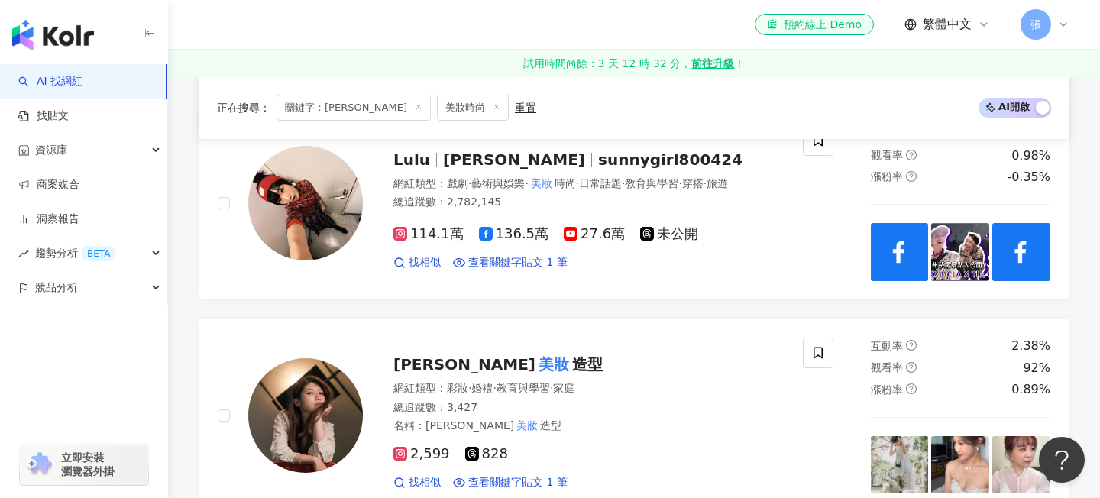
scroll to position [1790, 0]
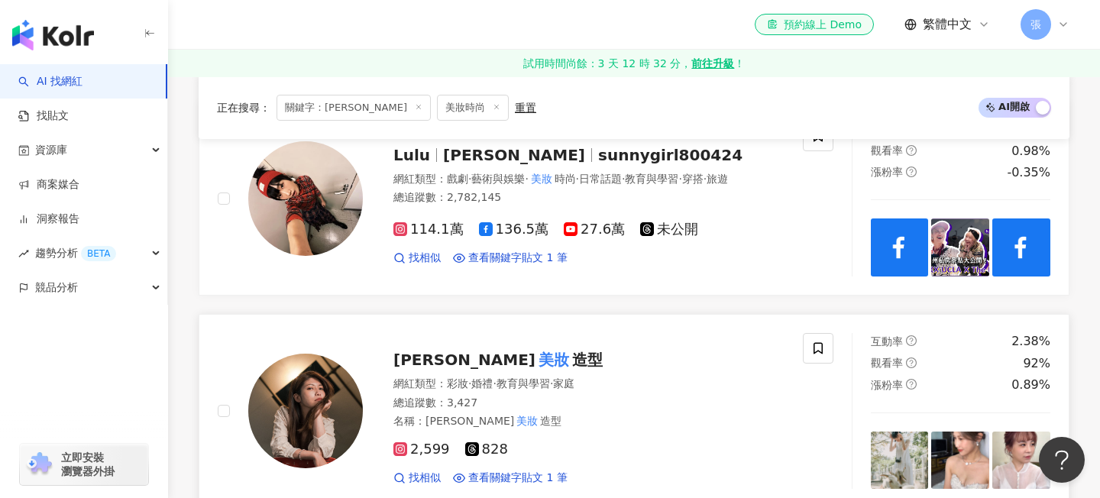
click at [533, 349] on div "郭汶潔 美妝 造型" at bounding box center [589, 359] width 391 height 21
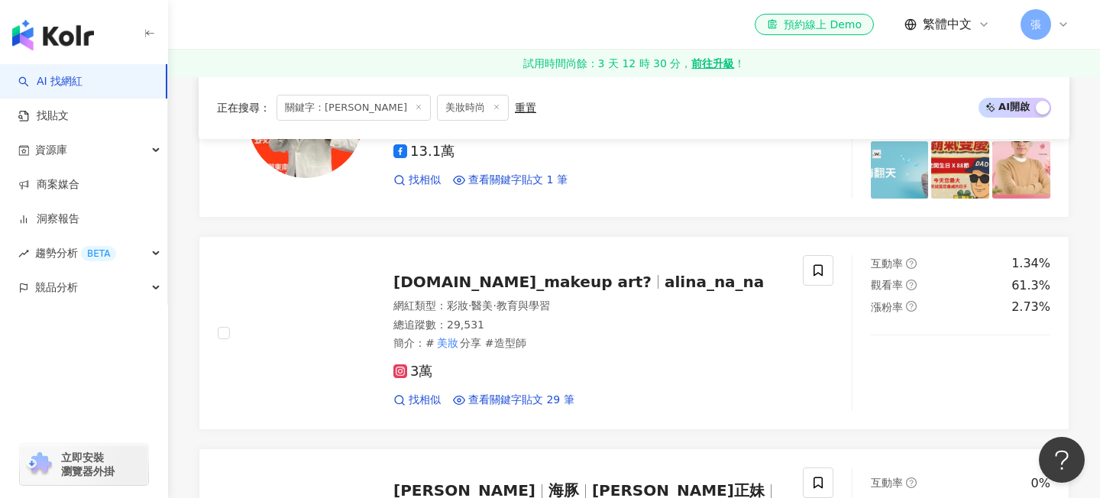
scroll to position [2296, 0]
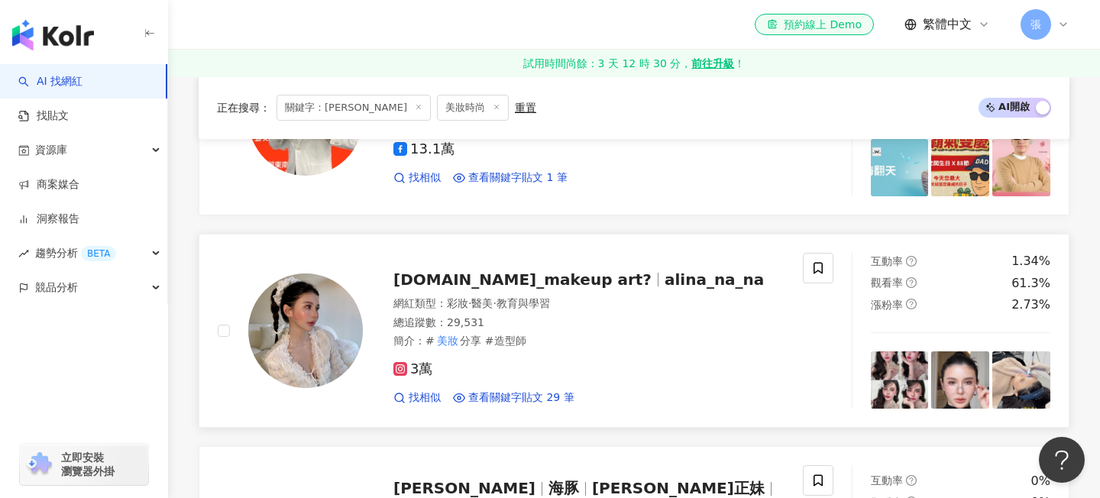
click at [665, 271] on span "alina_na_na" at bounding box center [714, 280] width 99 height 18
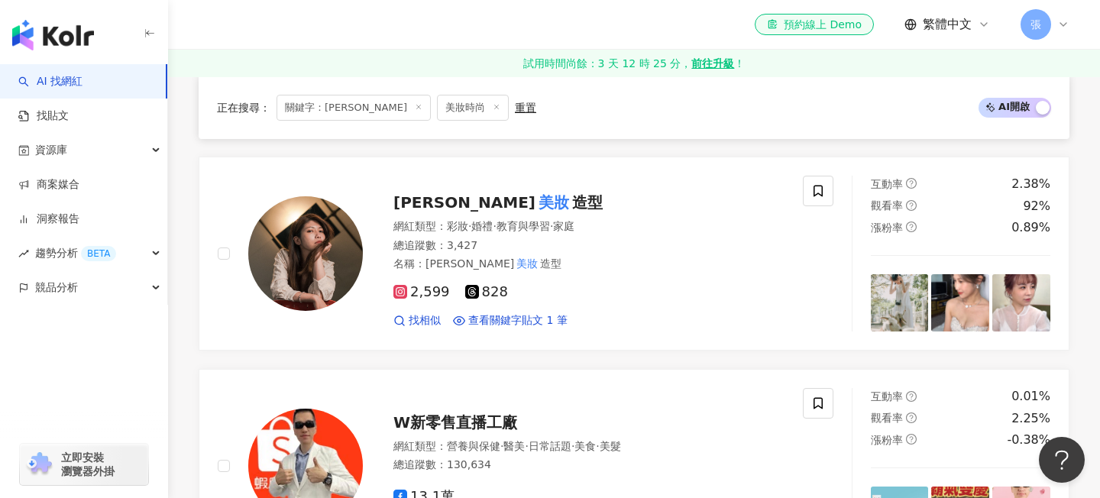
scroll to position [1929, 0]
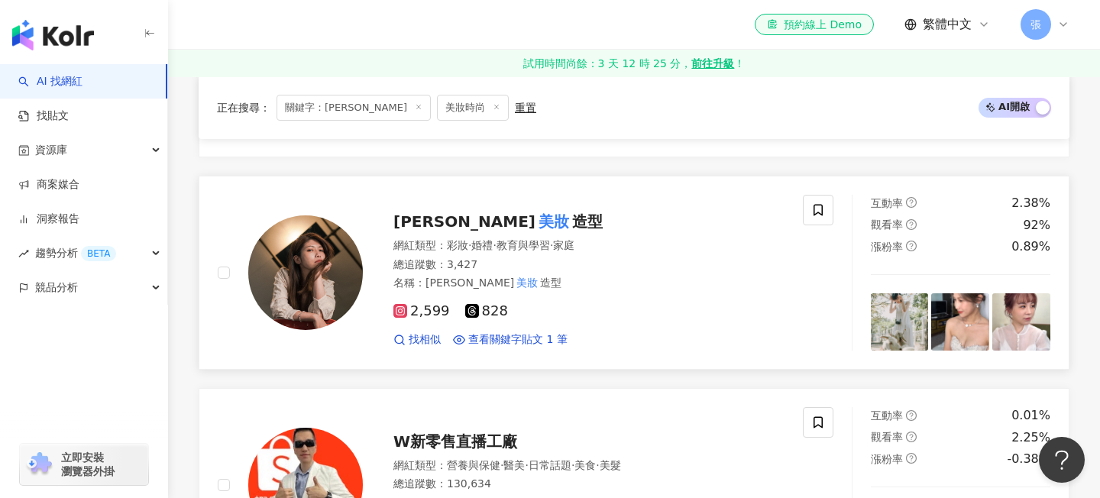
click at [572, 212] on span "造型" at bounding box center [587, 221] width 31 height 18
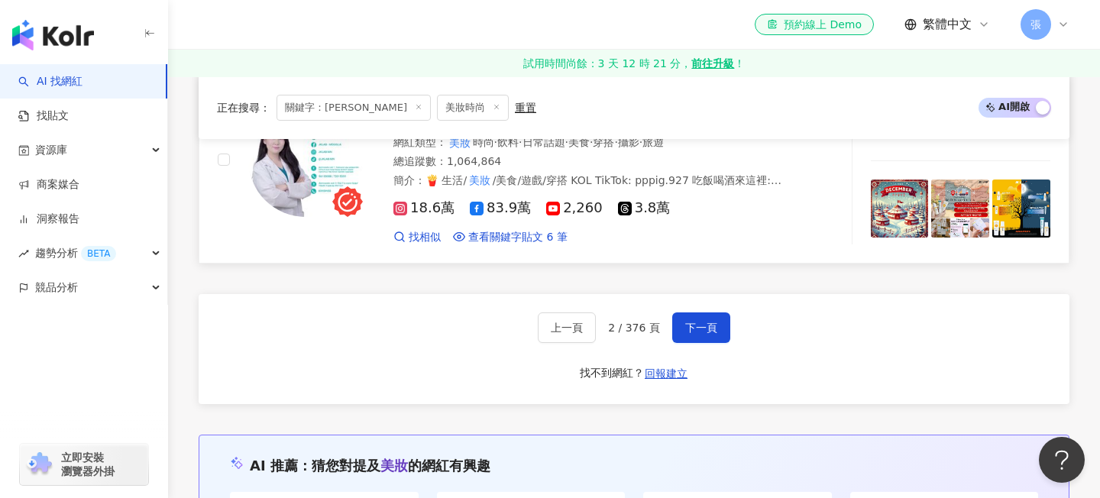
scroll to position [2702, 0]
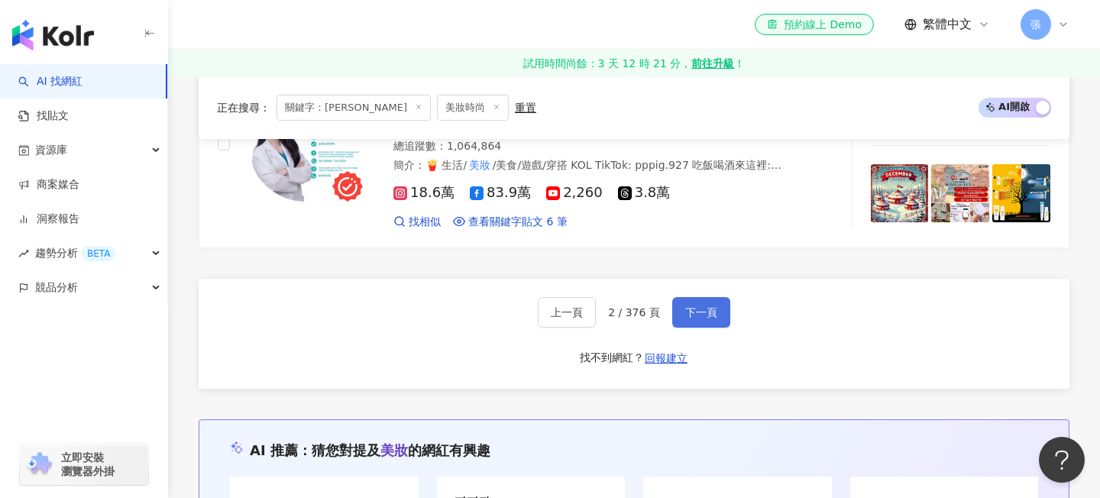
click at [689, 306] on span "下一頁" at bounding box center [701, 312] width 32 height 12
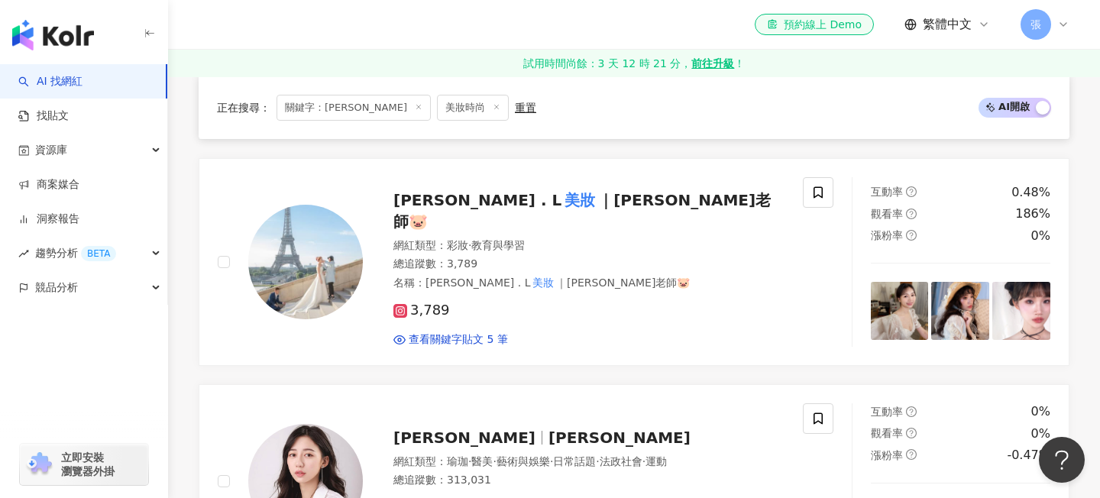
scroll to position [1740, 0]
click at [538, 192] on span "｜茱老師🐷" at bounding box center [582, 212] width 377 height 40
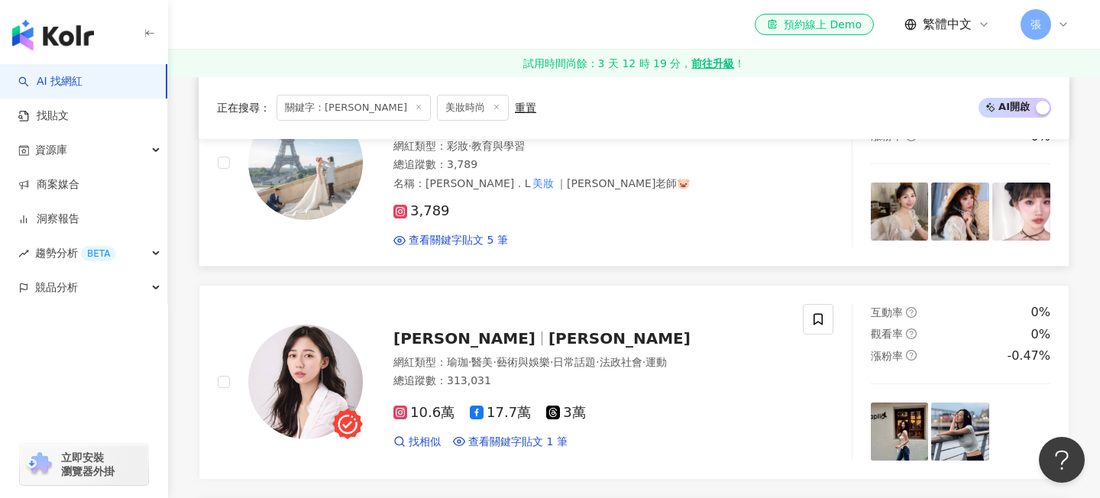
scroll to position [1486, 0]
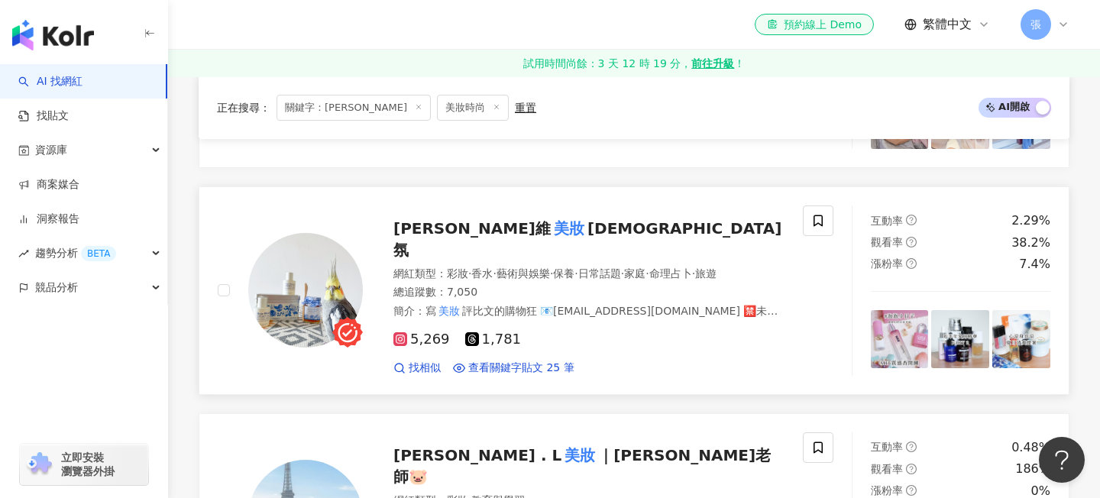
click at [514, 219] on span "香氛" at bounding box center [588, 239] width 388 height 40
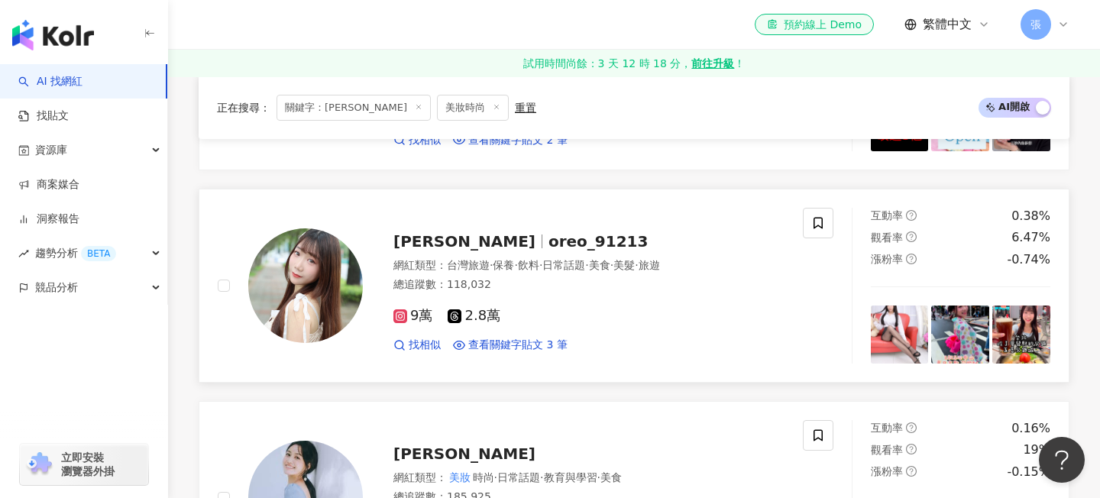
scroll to position [1053, 0]
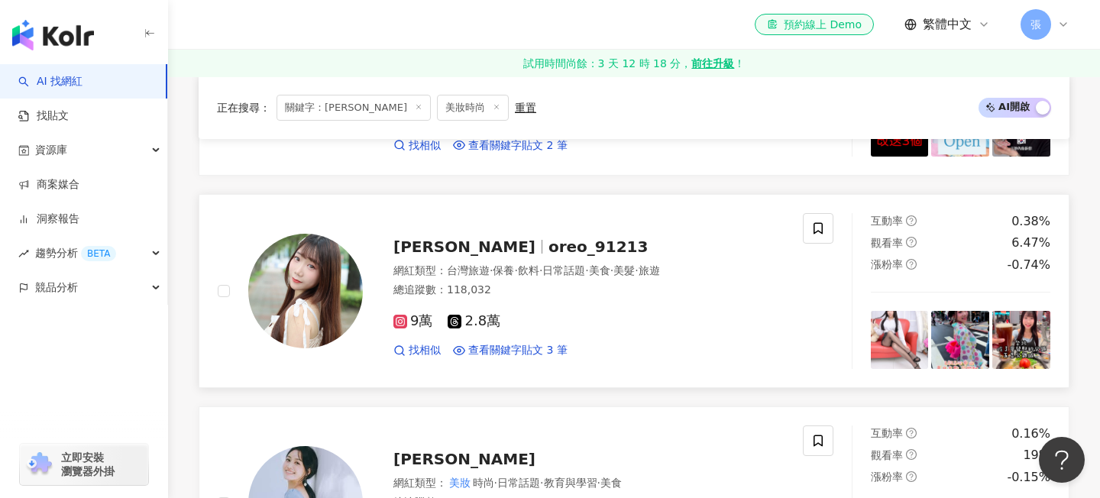
click at [549, 238] on span "oreo_91213" at bounding box center [599, 247] width 100 height 18
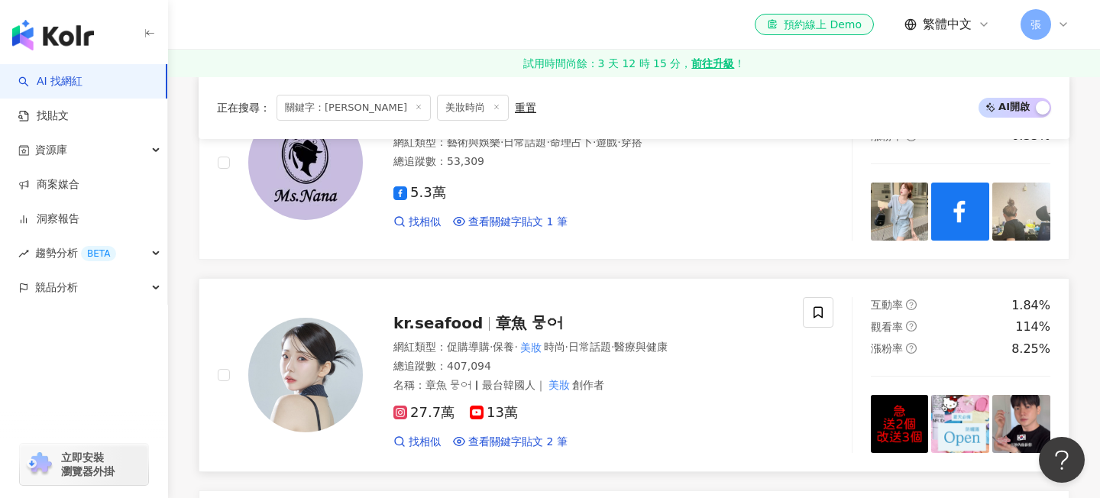
scroll to position [755, 0]
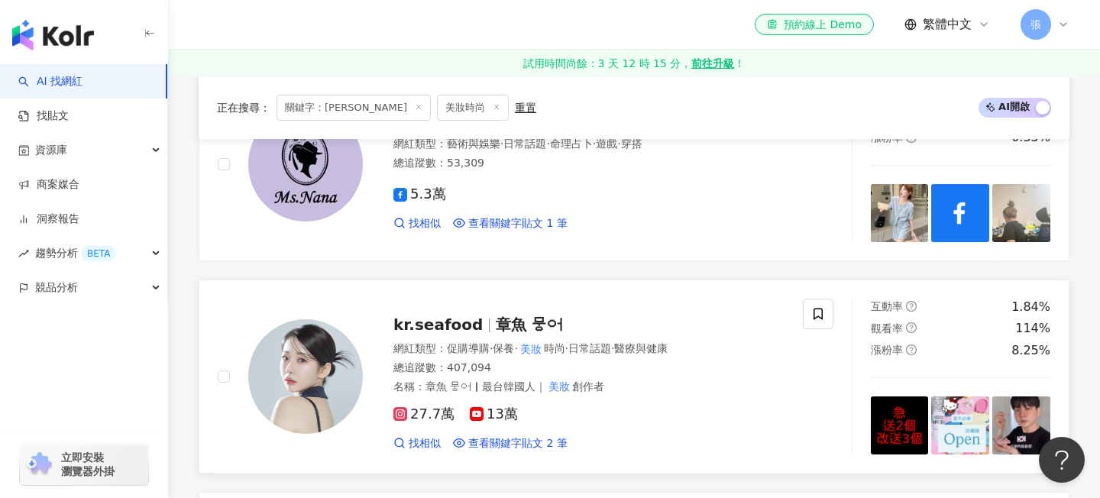
click at [509, 316] on span "章魚 뭉어" at bounding box center [529, 325] width 66 height 18
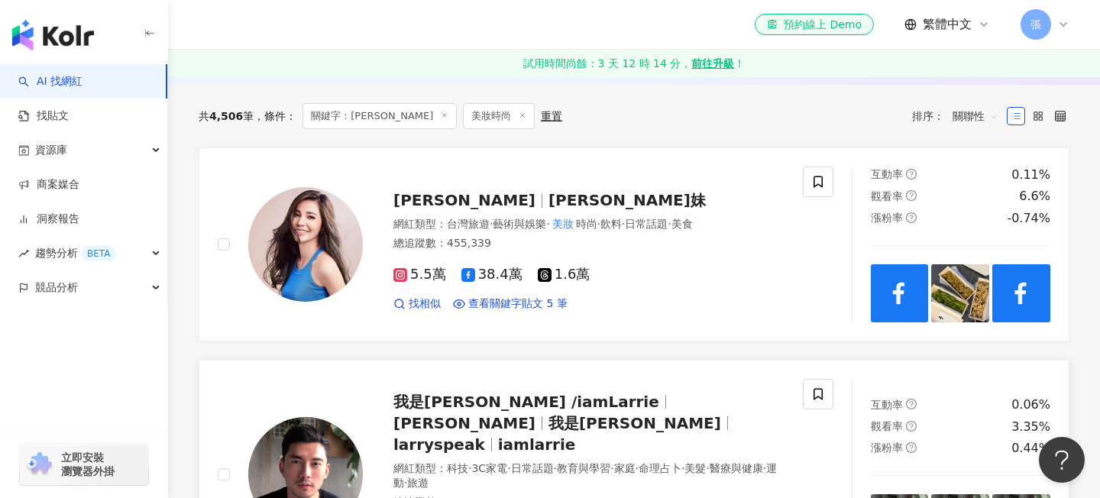
scroll to position [170, 0]
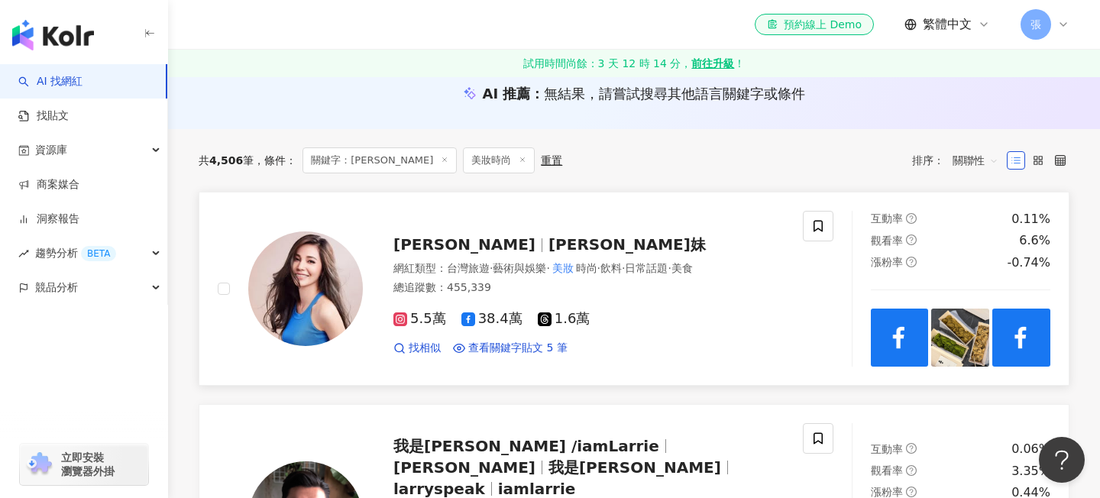
click at [446, 241] on span "邱慧雯" at bounding box center [471, 244] width 155 height 18
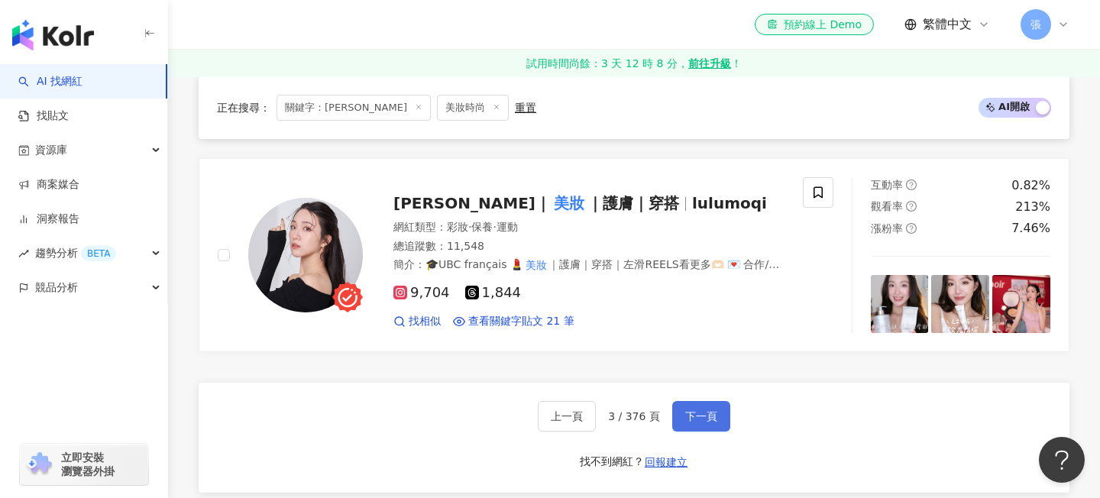
scroll to position [2592, 0]
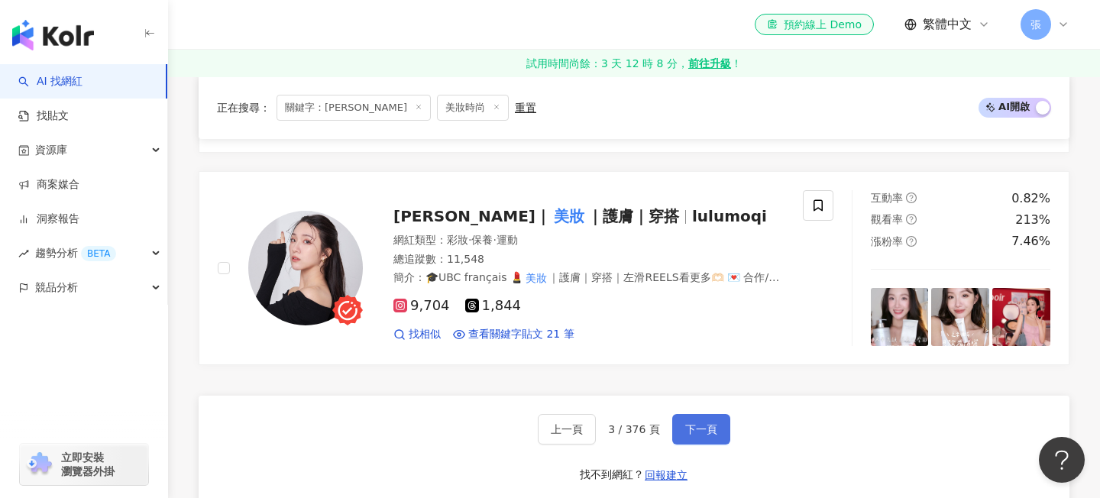
click at [711, 423] on span "下一頁" at bounding box center [701, 429] width 32 height 12
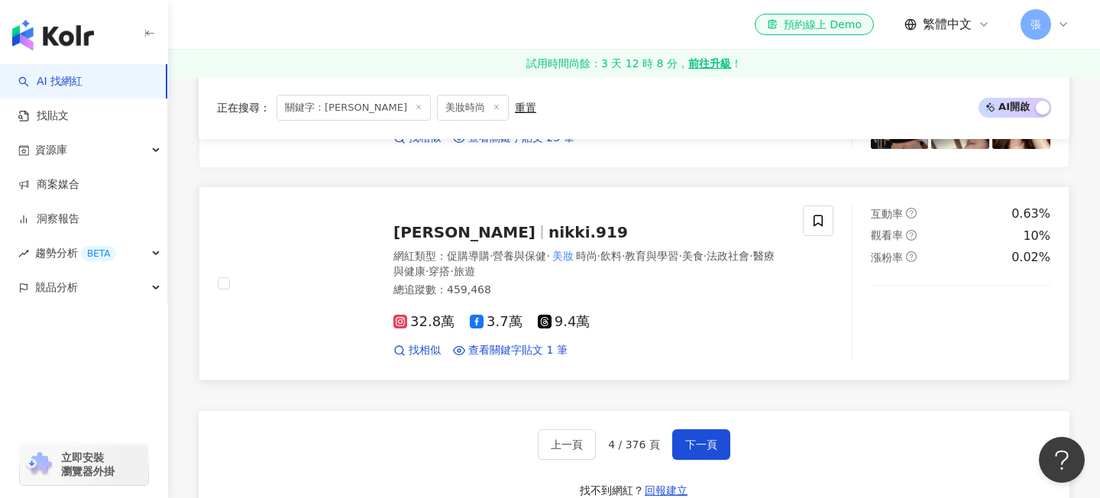
scroll to position [2508, 0]
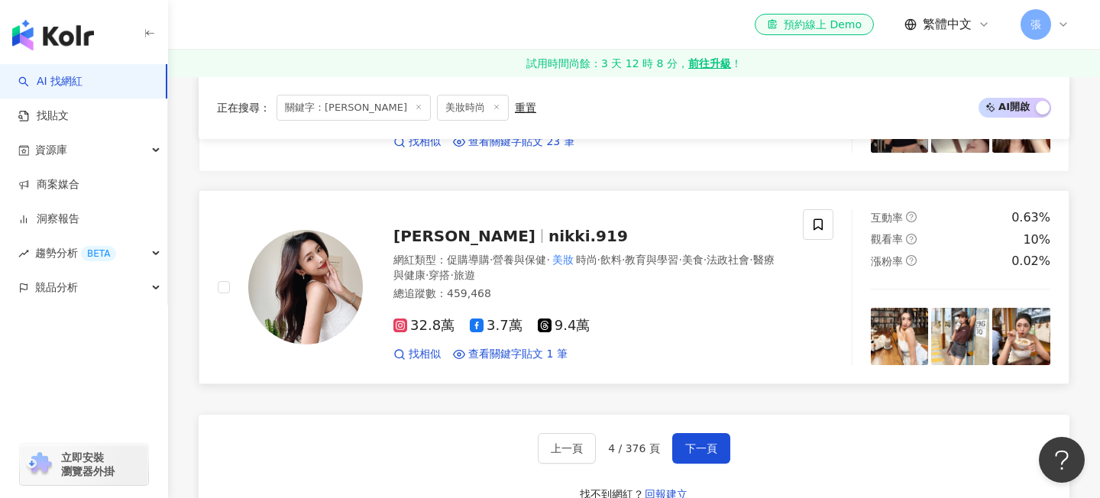
click at [549, 235] on span "nikki.919" at bounding box center [588, 236] width 79 height 18
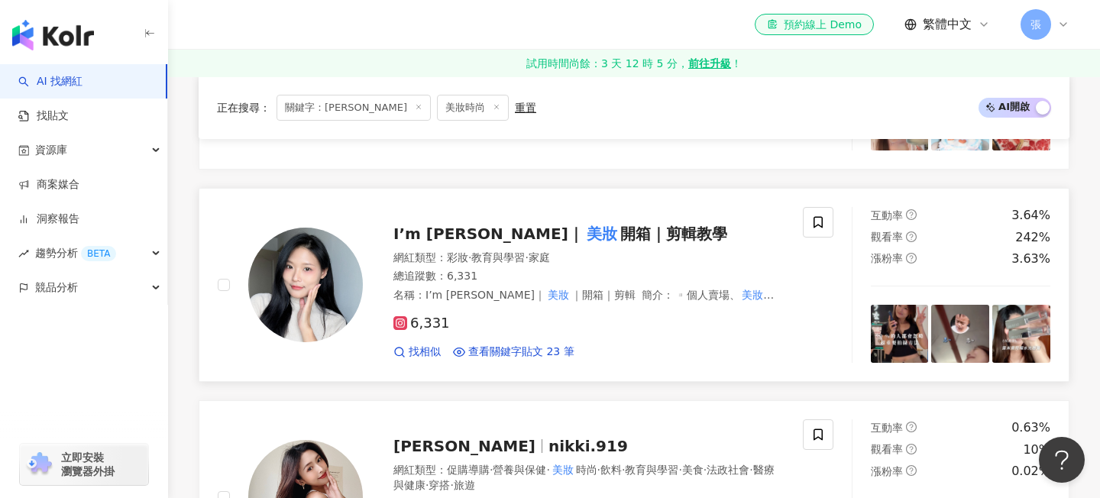
scroll to position [2297, 0]
click at [620, 228] on span "開箱｜剪輯教學" at bounding box center [673, 234] width 107 height 18
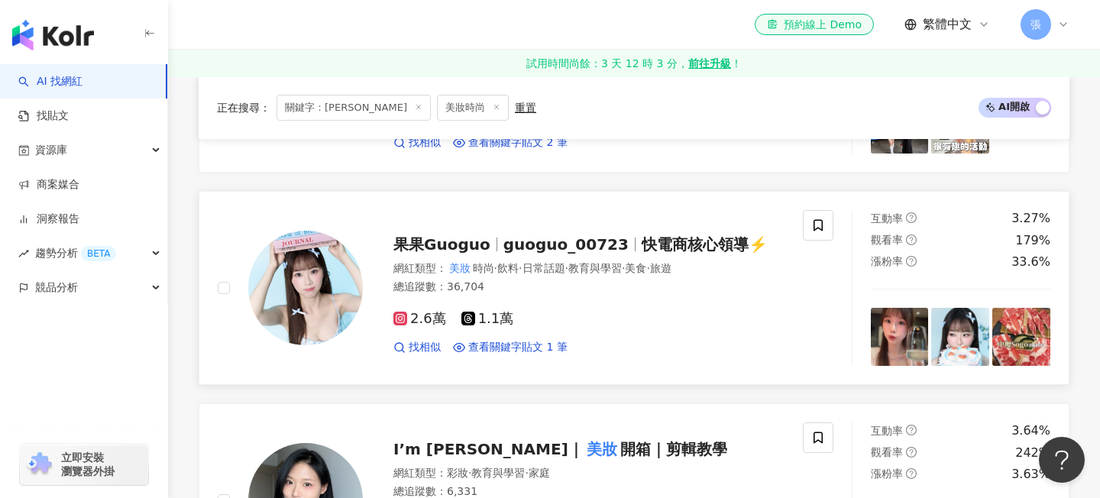
scroll to position [2072, 0]
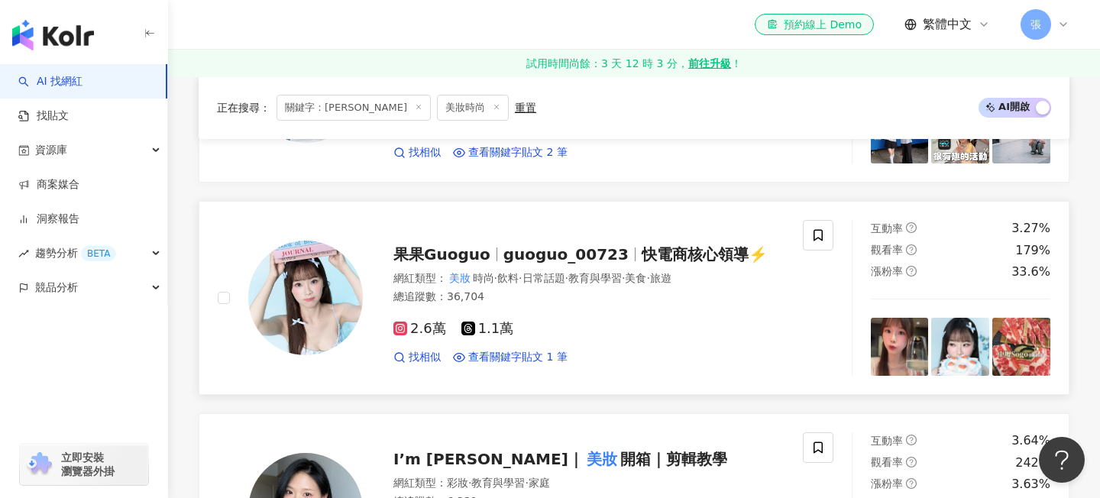
click at [563, 251] on span "guoguo_00723" at bounding box center [566, 254] width 125 height 18
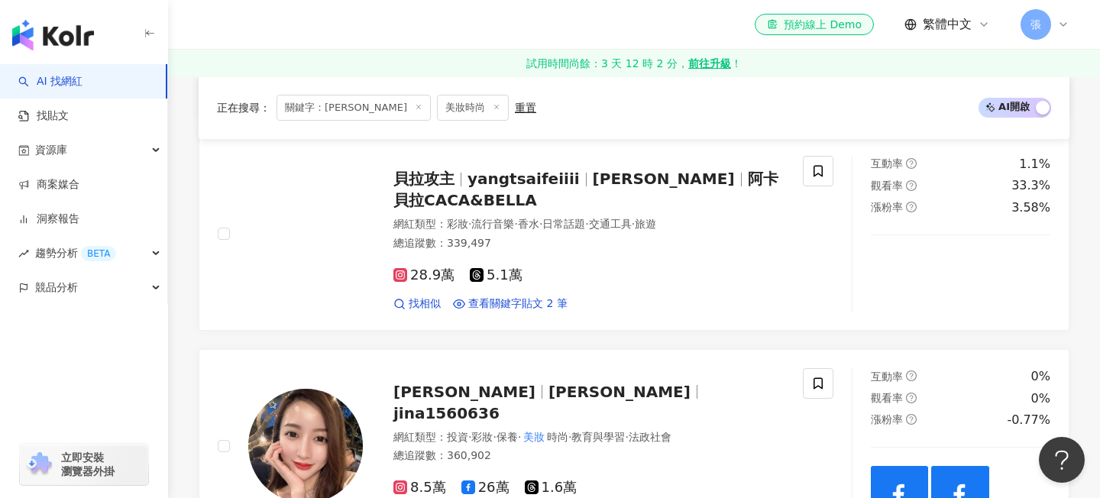
scroll to position [1495, 0]
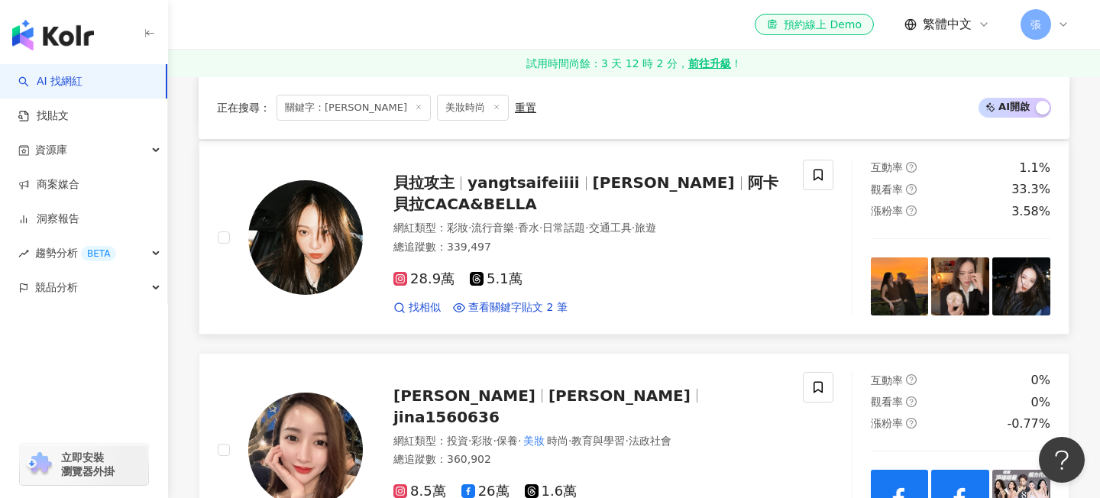
click at [626, 191] on span "貝拉Bella Y." at bounding box center [664, 182] width 142 height 18
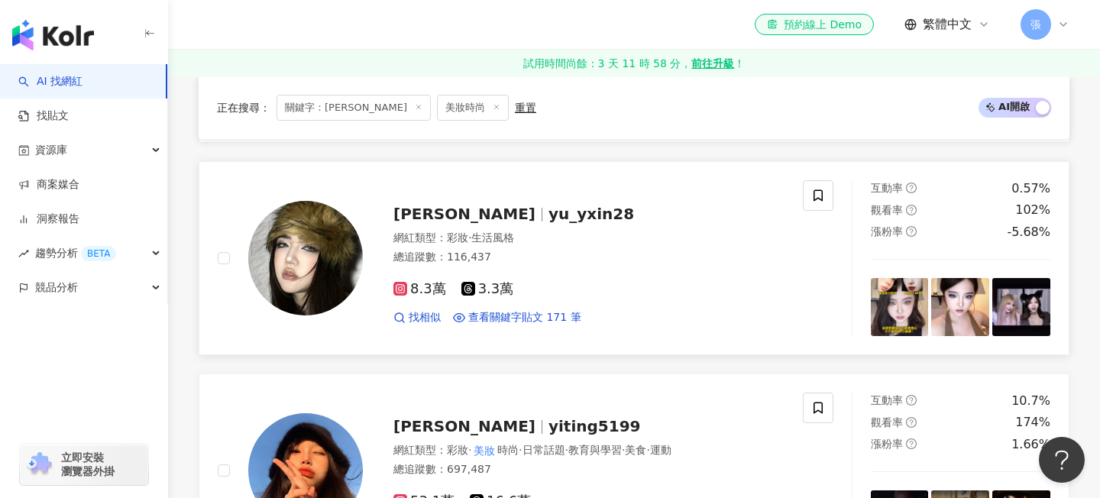
scroll to position [1059, 0]
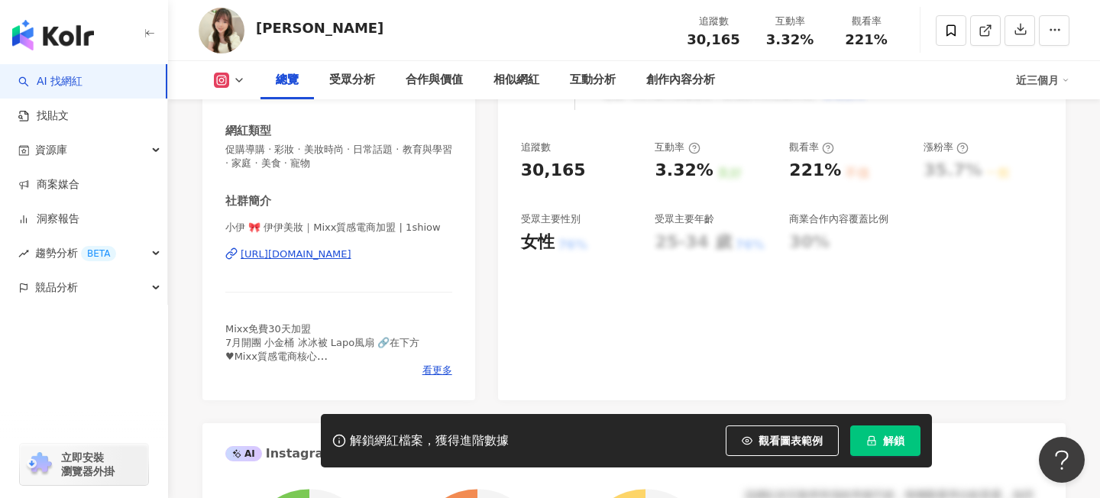
scroll to position [288, 0]
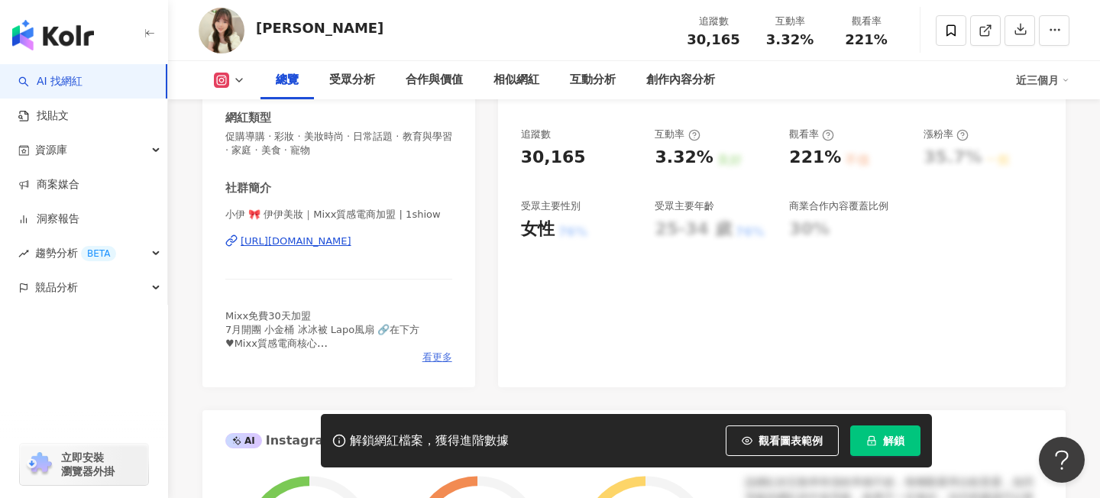
click at [433, 361] on span "看更多" at bounding box center [438, 358] width 30 height 14
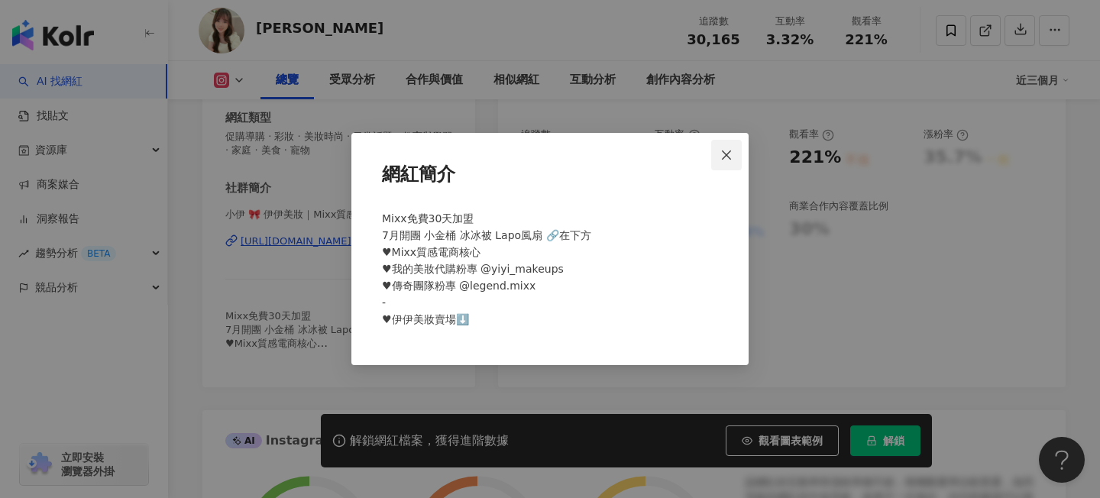
click at [730, 157] on icon "close" at bounding box center [726, 154] width 9 height 9
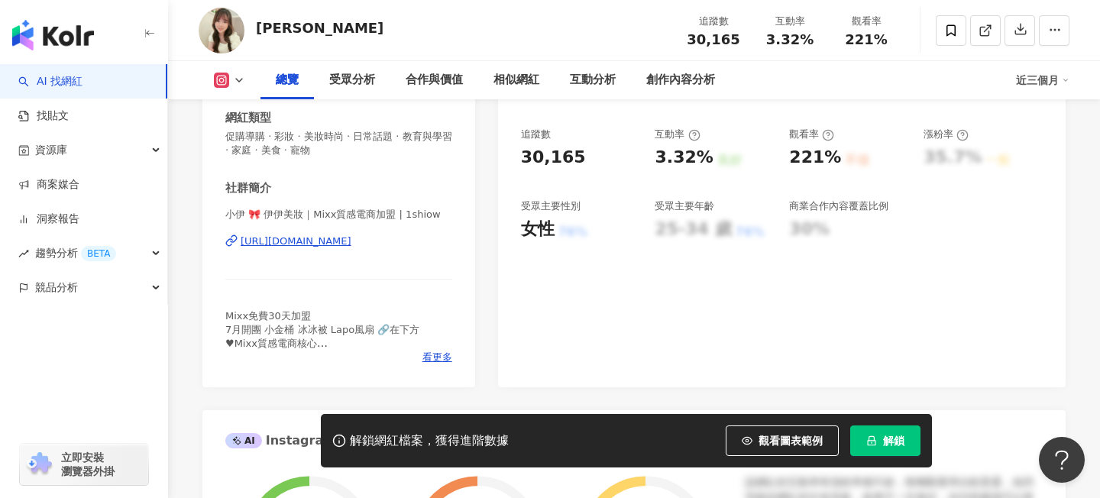
click at [338, 240] on div "https://www.instagram.com/1shiow/" at bounding box center [296, 242] width 111 height 14
click at [352, 238] on div "https://www.instagram.com/1shiow/" at bounding box center [296, 242] width 111 height 14
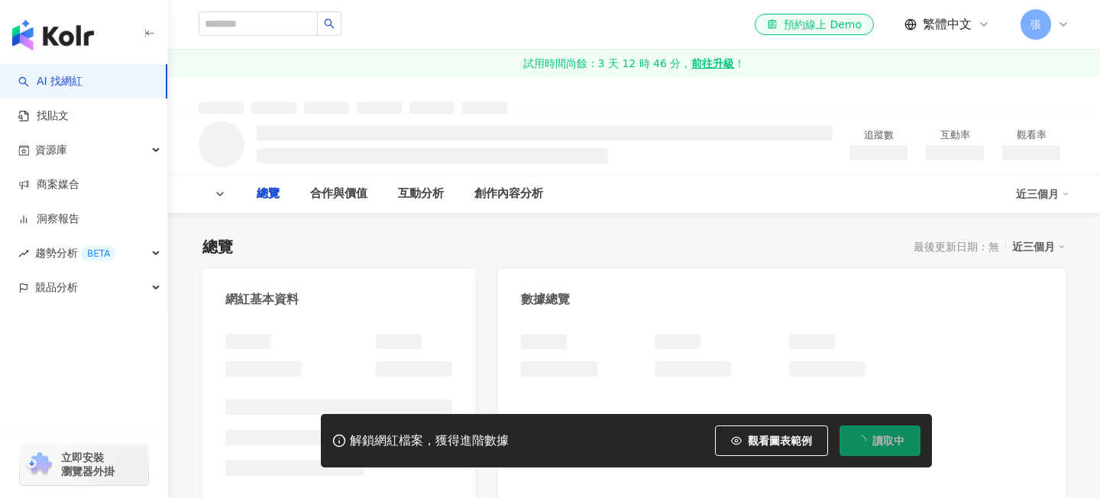
scroll to position [6, 0]
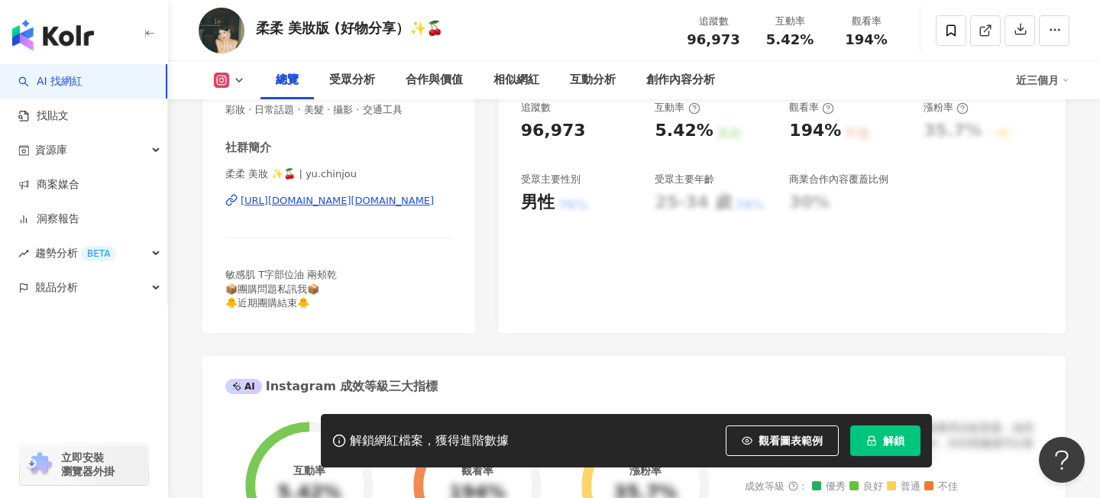
scroll to position [309, 0]
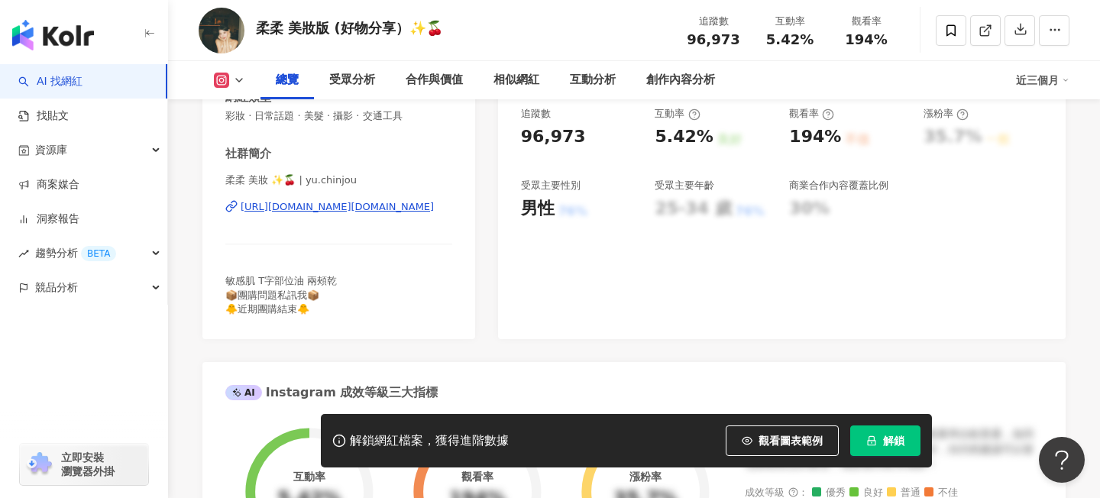
click at [391, 215] on div "柔柔 美妝 ✨🍒 | yu.chinjou [URL][DOMAIN_NAME][DOMAIN_NAME]" at bounding box center [338, 217] width 227 height 89
click at [393, 210] on div "[URL][DOMAIN_NAME][DOMAIN_NAME]" at bounding box center [337, 207] width 193 height 14
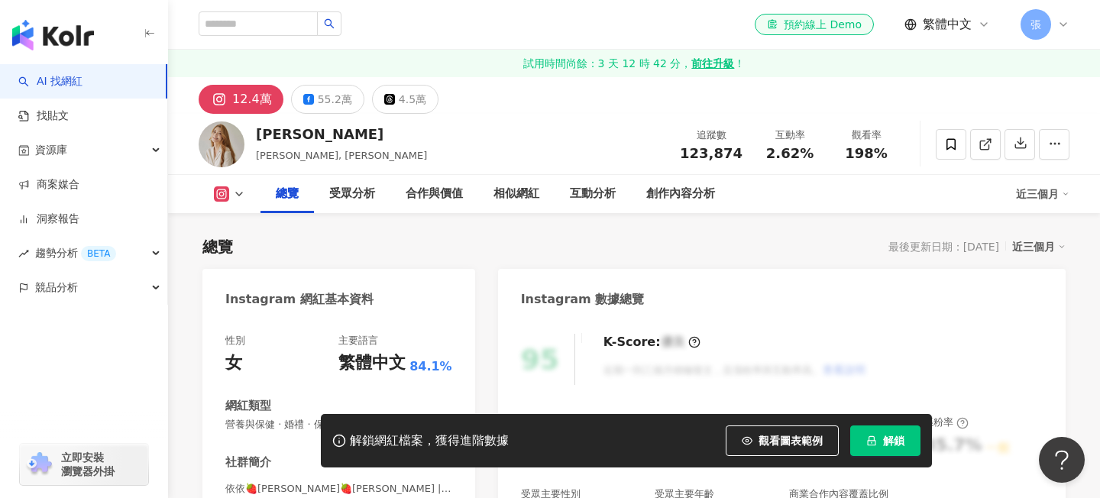
scroll to position [232, 0]
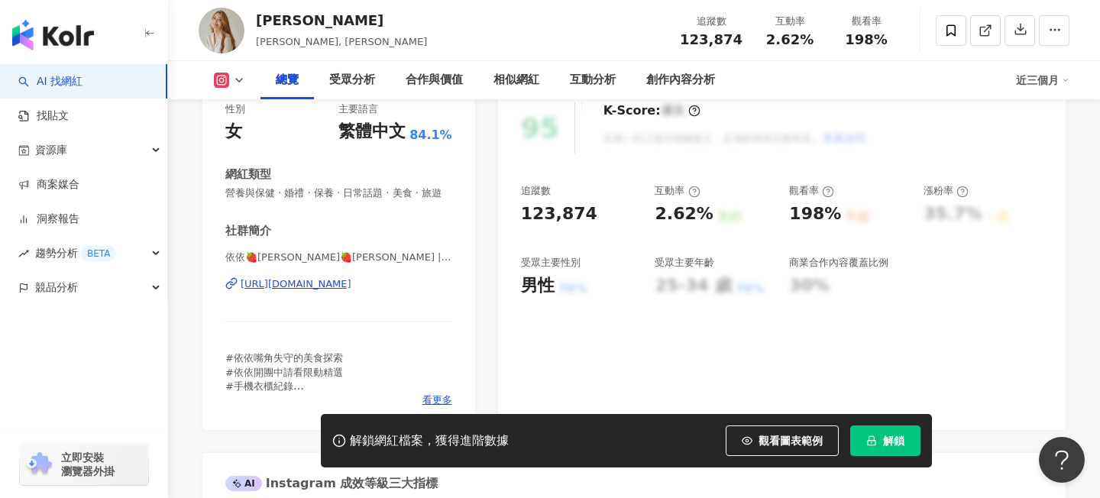
click at [352, 291] on div "https://www.instagram.com/sherry11ee/" at bounding box center [296, 284] width 111 height 14
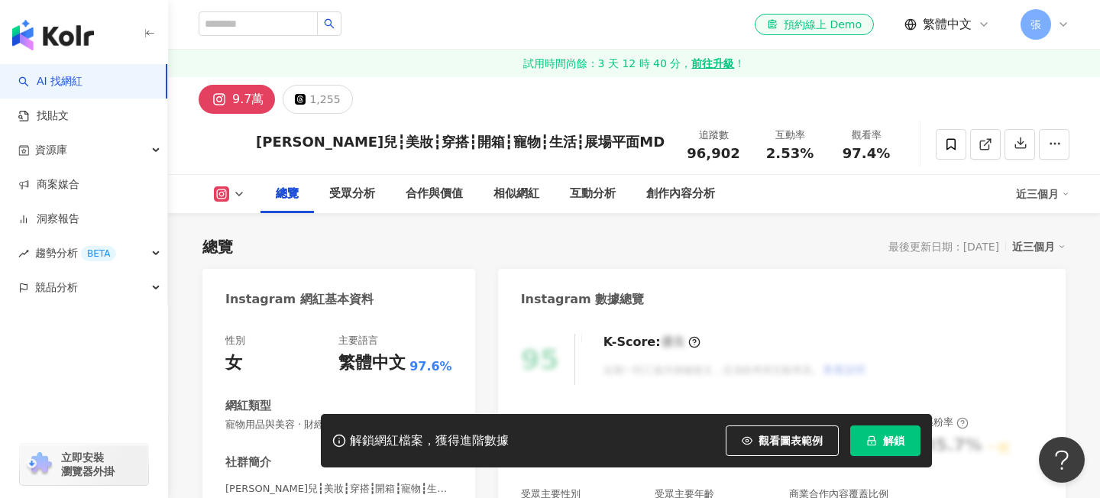
scroll to position [262, 0]
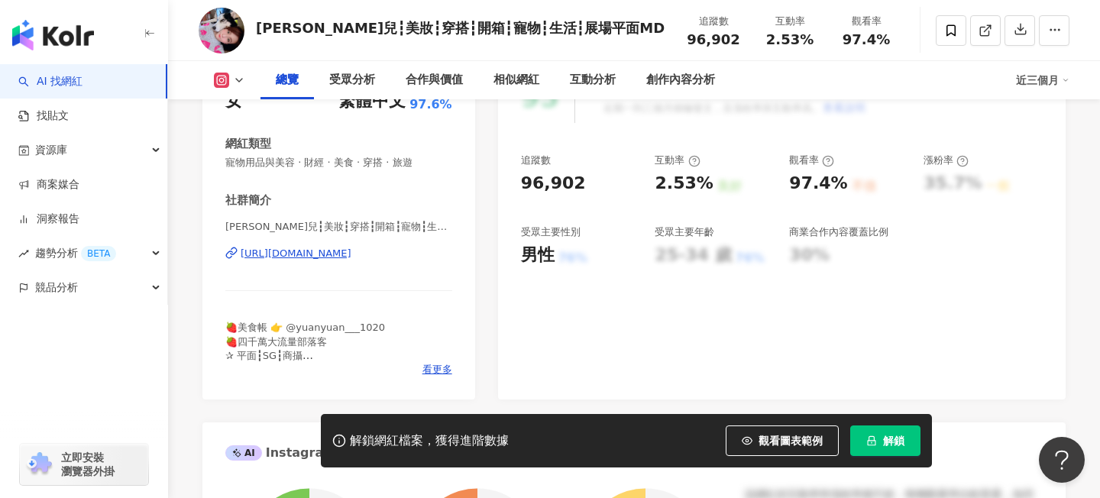
click at [352, 254] on div "[URL][DOMAIN_NAME]" at bounding box center [296, 254] width 111 height 14
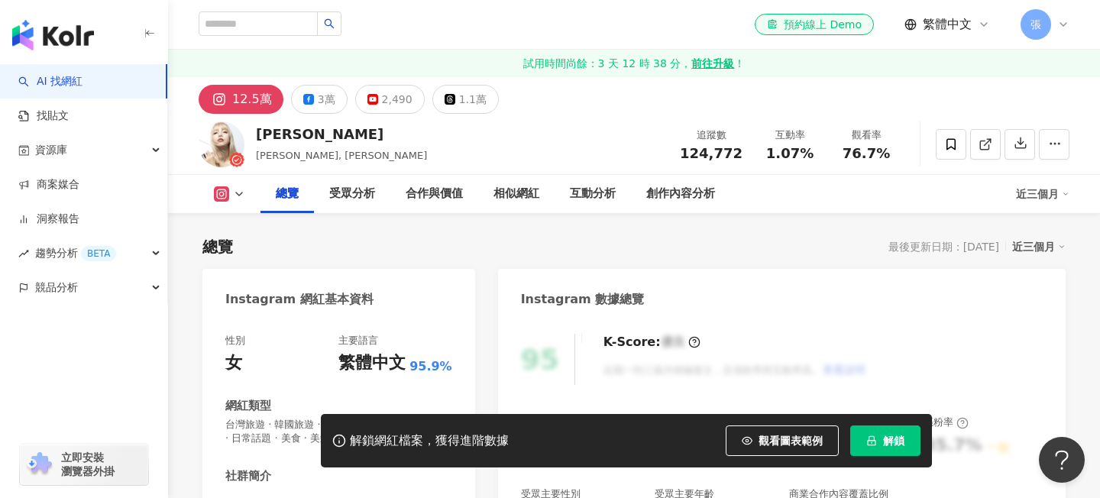
scroll to position [215, 0]
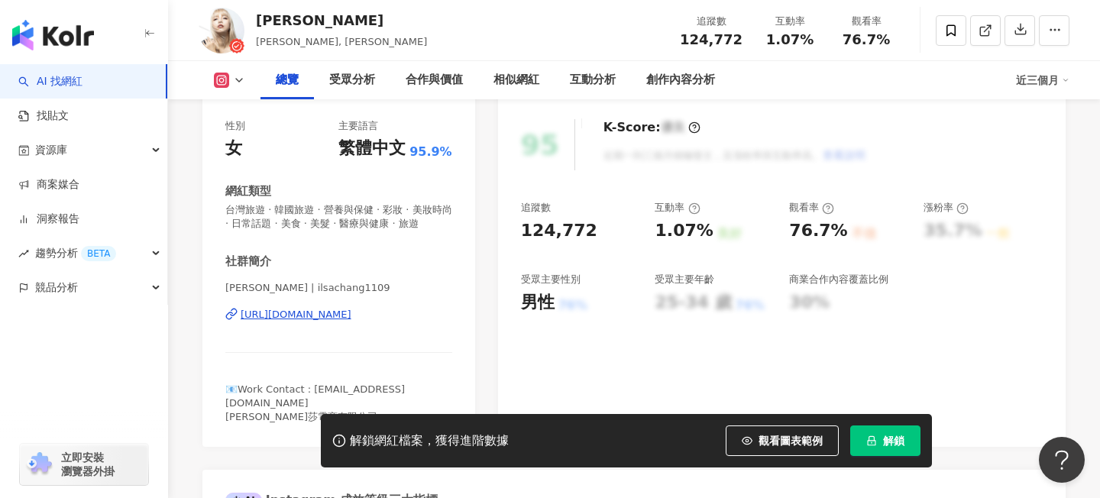
click at [352, 322] on div "[URL][DOMAIN_NAME]" at bounding box center [296, 315] width 111 height 14
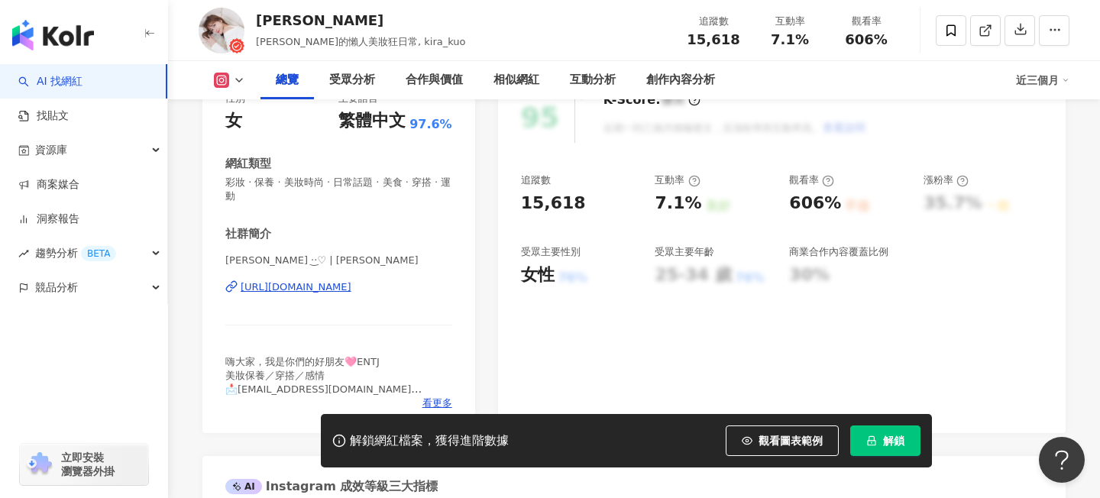
scroll to position [338, 0]
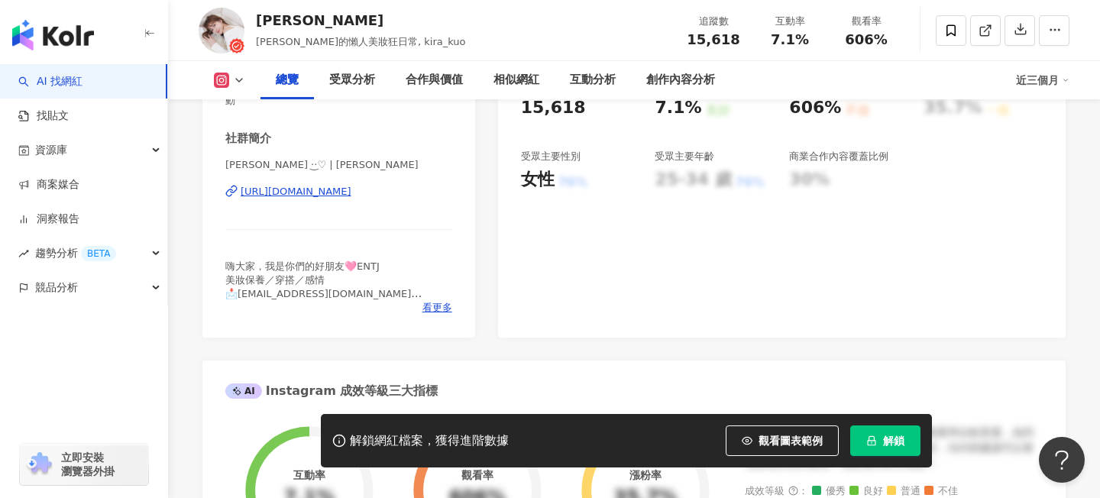
click at [319, 189] on div "[URL][DOMAIN_NAME]" at bounding box center [296, 192] width 111 height 14
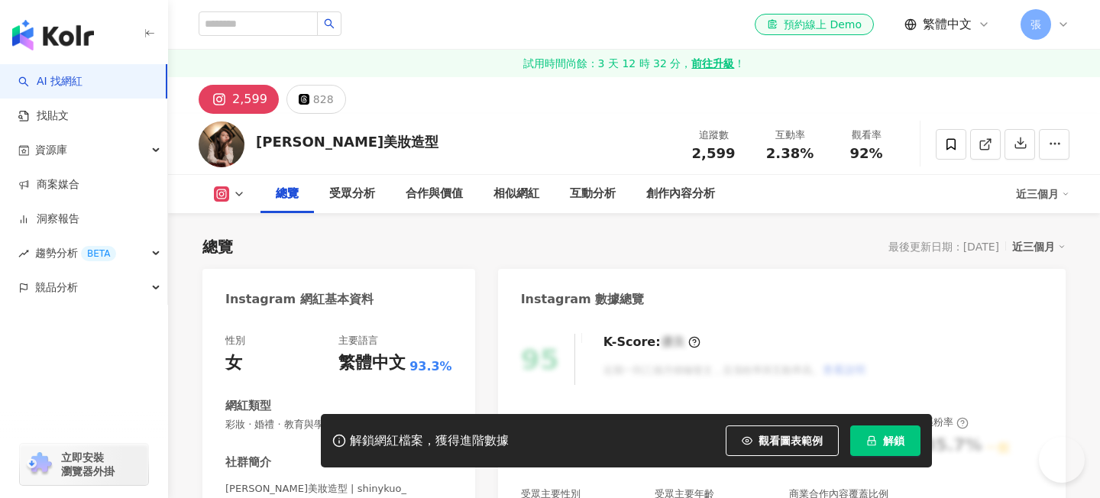
scroll to position [248, 0]
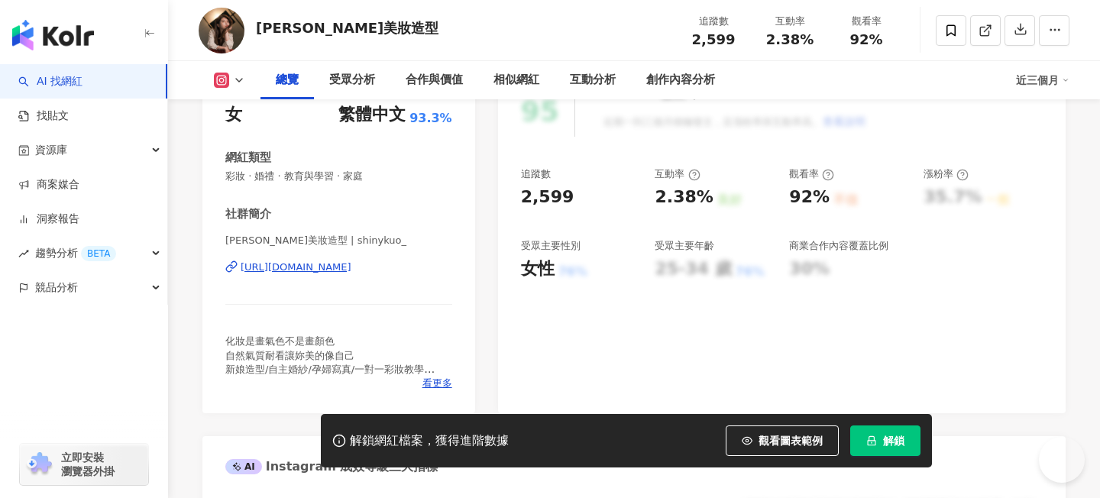
click at [352, 271] on div "[URL][DOMAIN_NAME]" at bounding box center [296, 268] width 111 height 14
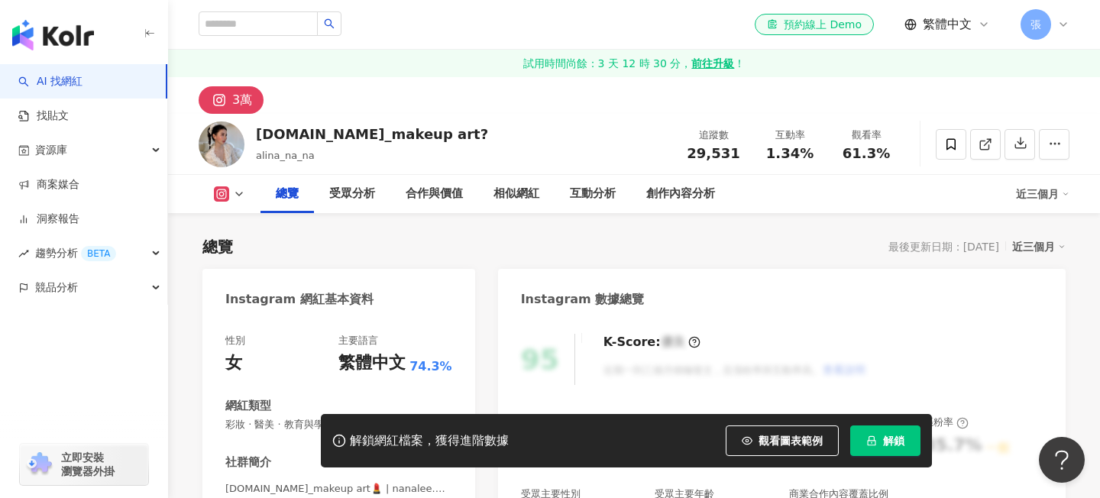
scroll to position [258, 0]
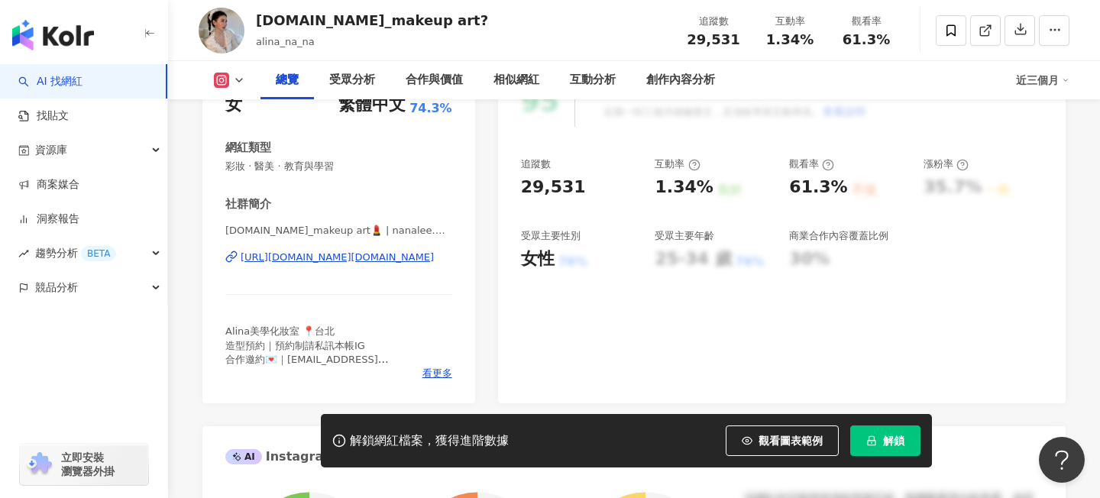
click at [399, 254] on div "https://www.instagram.com/nanalee.makeupstudio/" at bounding box center [337, 258] width 193 height 14
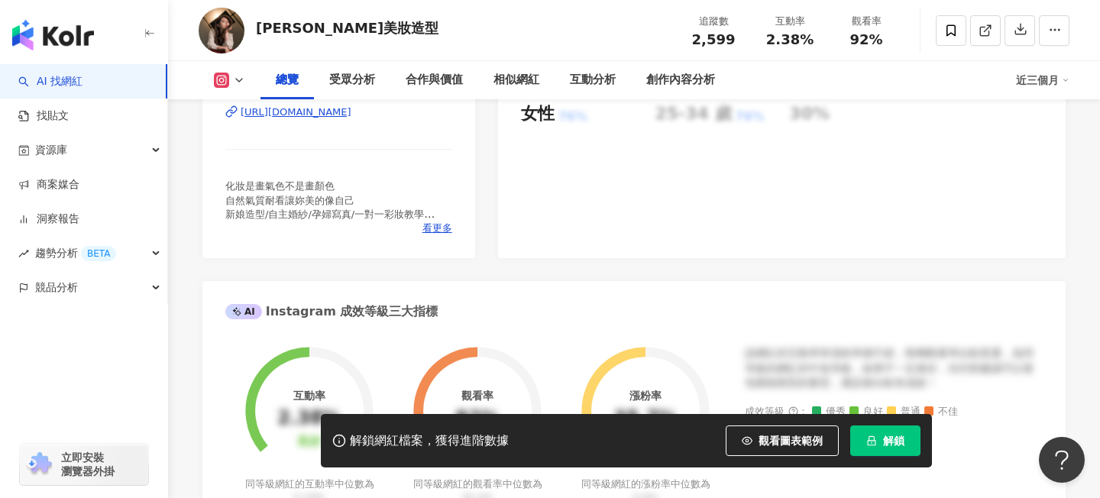
scroll to position [311, 0]
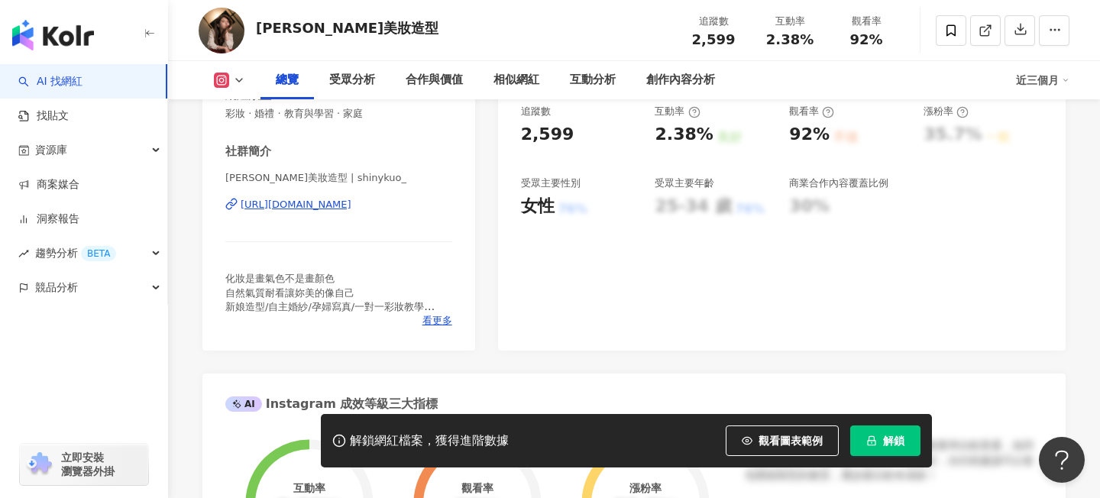
click at [352, 205] on div "[URL][DOMAIN_NAME]" at bounding box center [296, 205] width 111 height 14
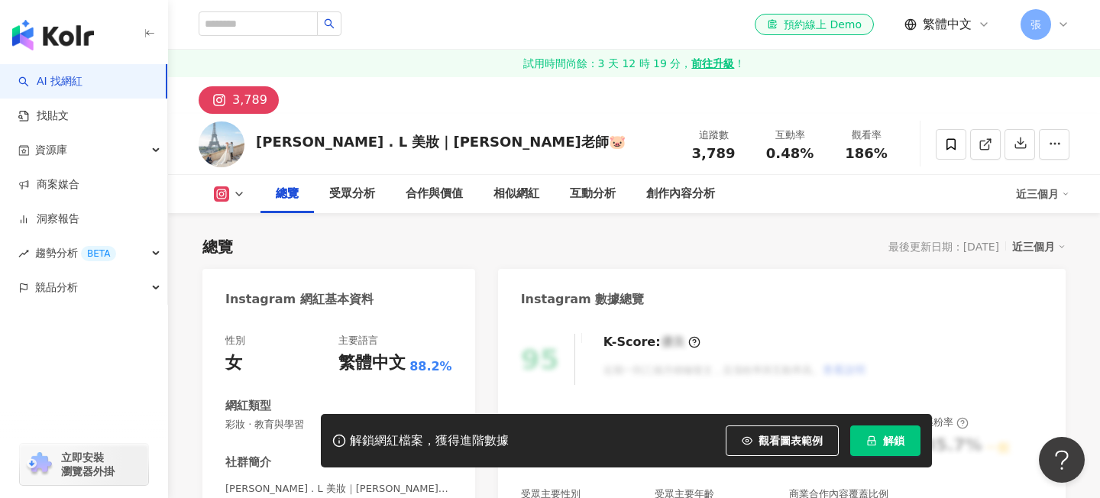
scroll to position [217, 0]
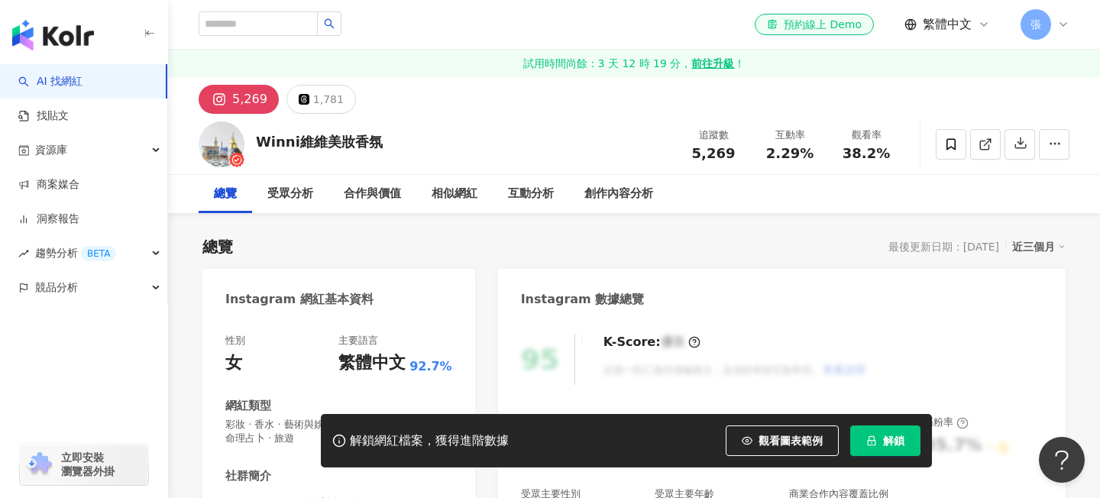
scroll to position [205, 0]
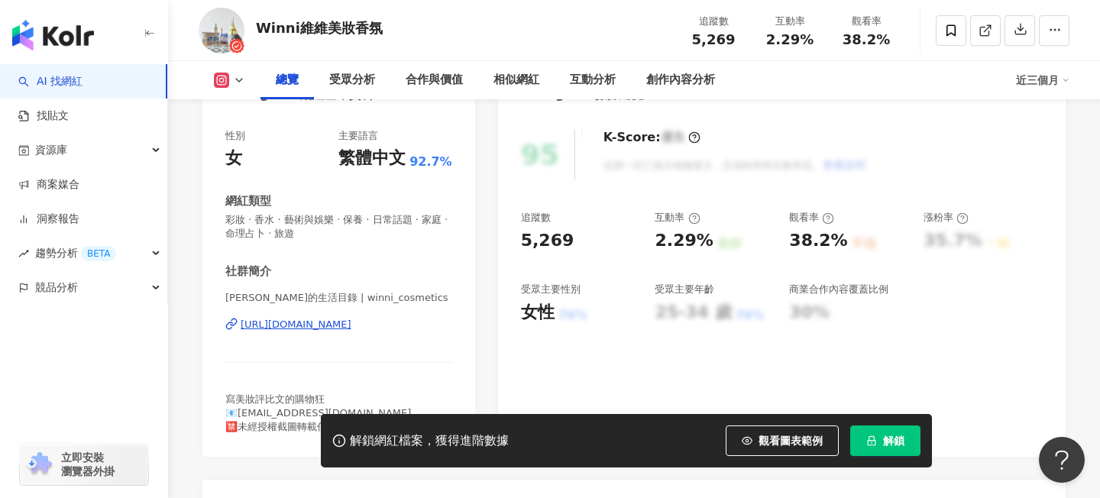
click at [316, 330] on div "https://www.instagram.com/winni_cosmetics/" at bounding box center [296, 325] width 111 height 14
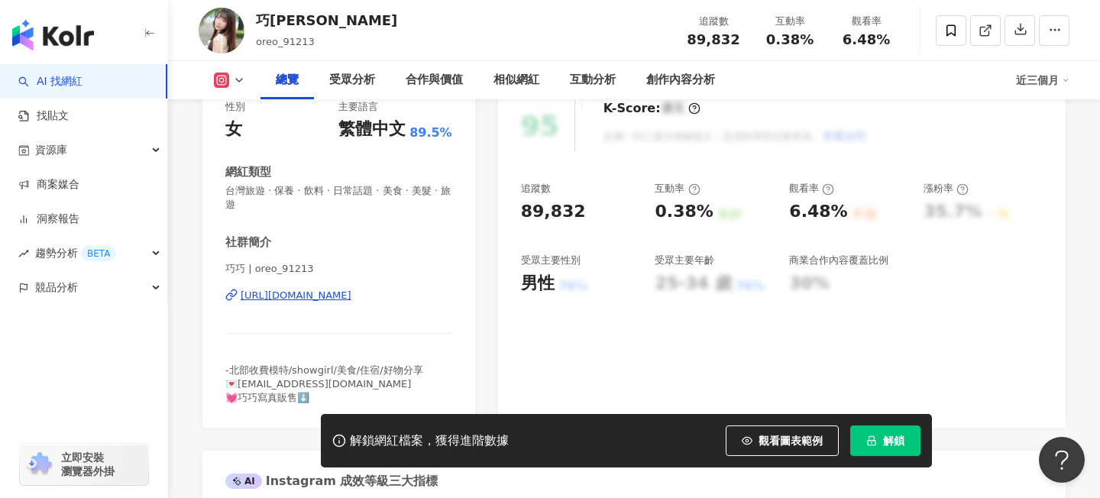
click at [331, 296] on div "[URL][DOMAIN_NAME]" at bounding box center [296, 296] width 111 height 14
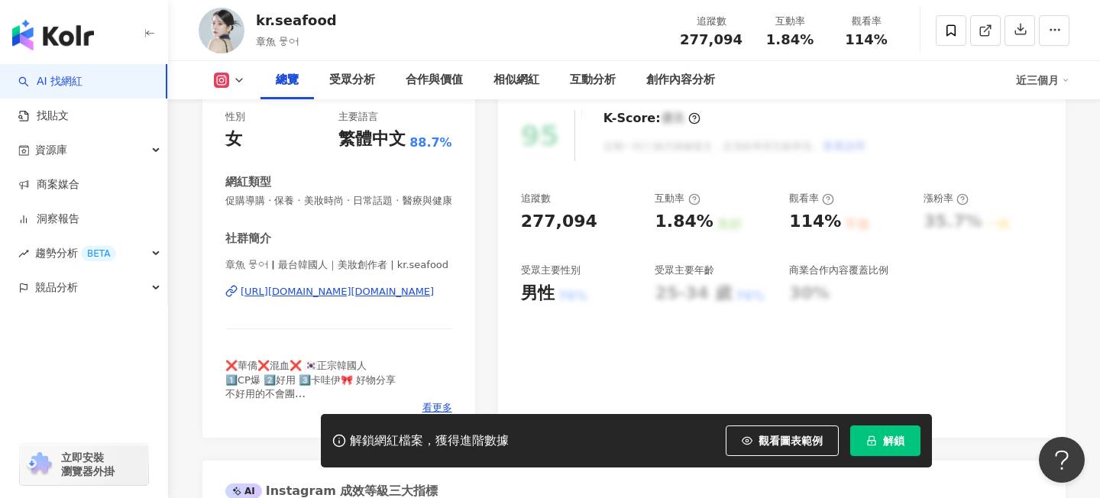
click at [394, 299] on div "[URL][DOMAIN_NAME][DOMAIN_NAME]" at bounding box center [337, 292] width 193 height 14
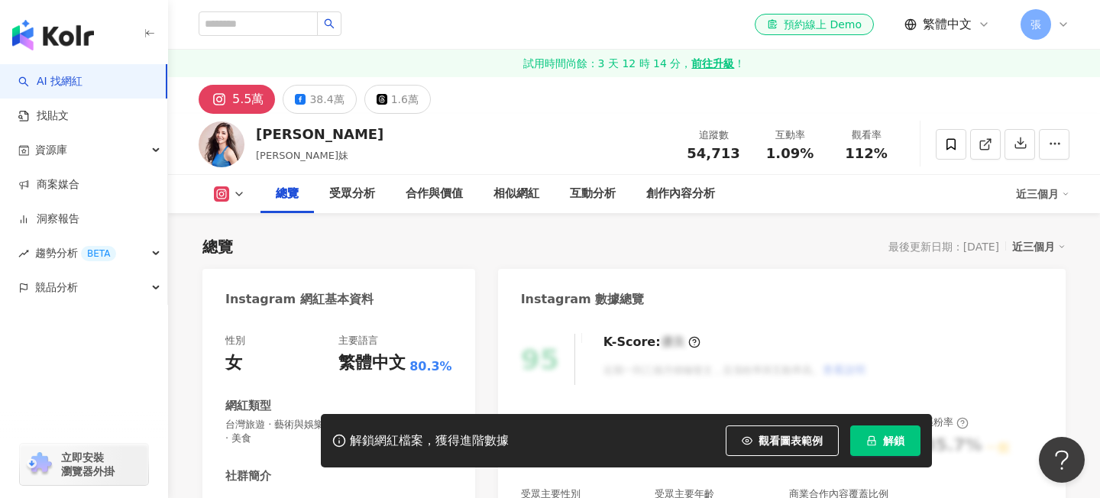
scroll to position [312, 0]
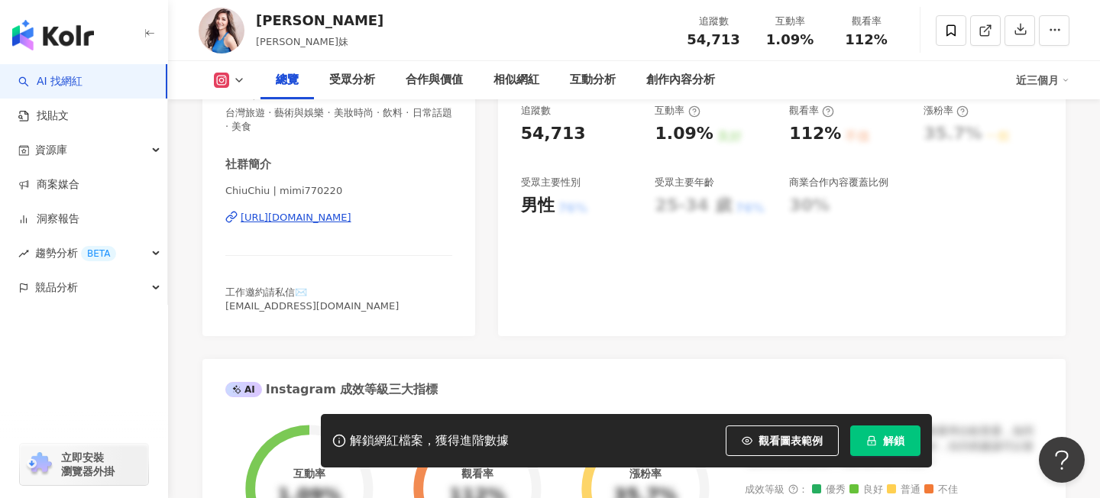
click at [352, 222] on div "[URL][DOMAIN_NAME]" at bounding box center [296, 218] width 111 height 14
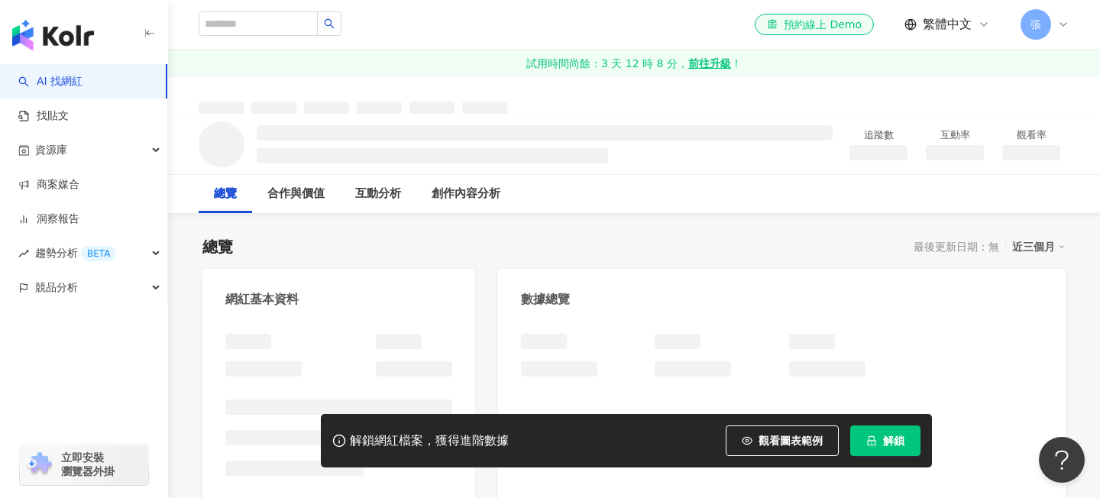
scroll to position [254, 0]
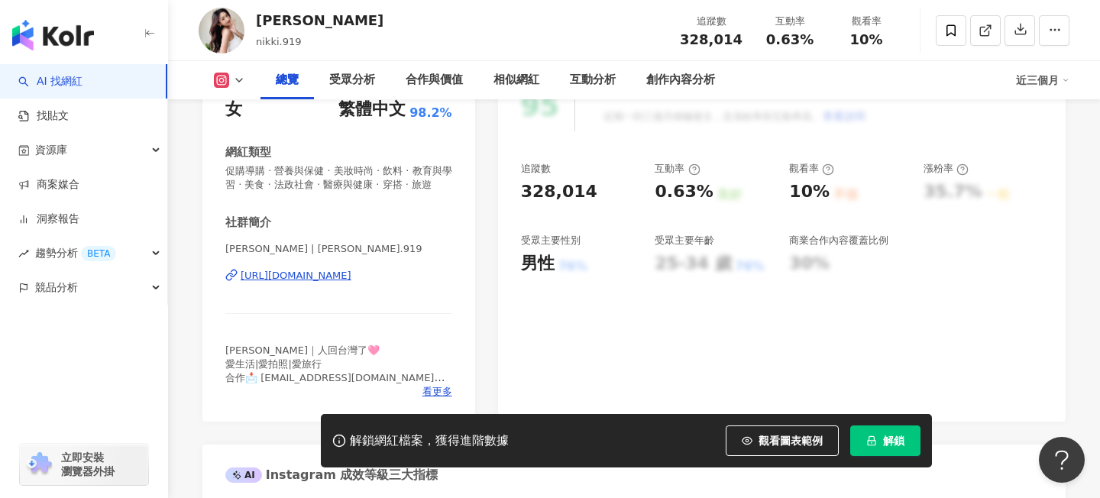
scroll to position [384, 0]
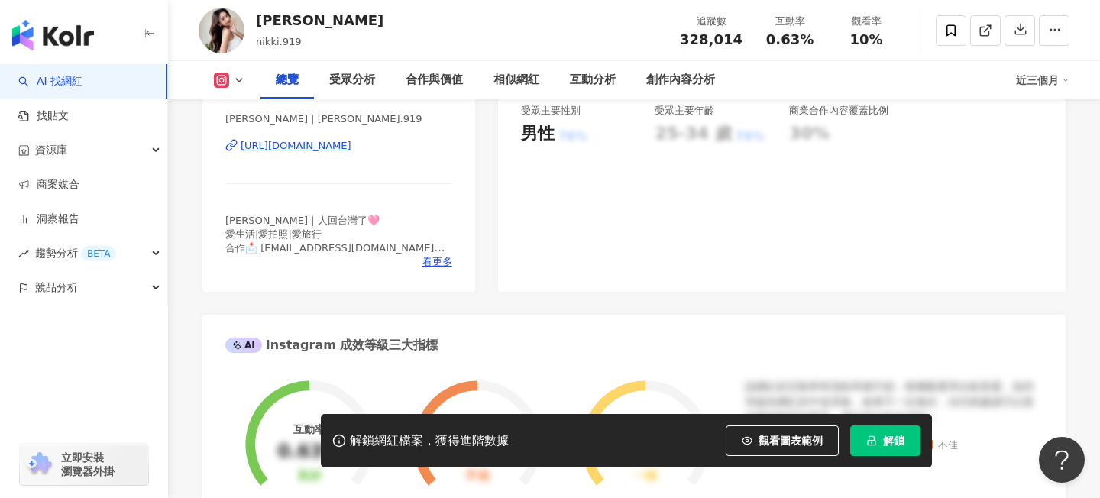
click at [396, 168] on div "Nikki | nikki.919 https://www.instagram.com/nikki.919/" at bounding box center [338, 156] width 227 height 89
click at [352, 153] on div "https://www.instagram.com/nikki.919/" at bounding box center [296, 146] width 111 height 14
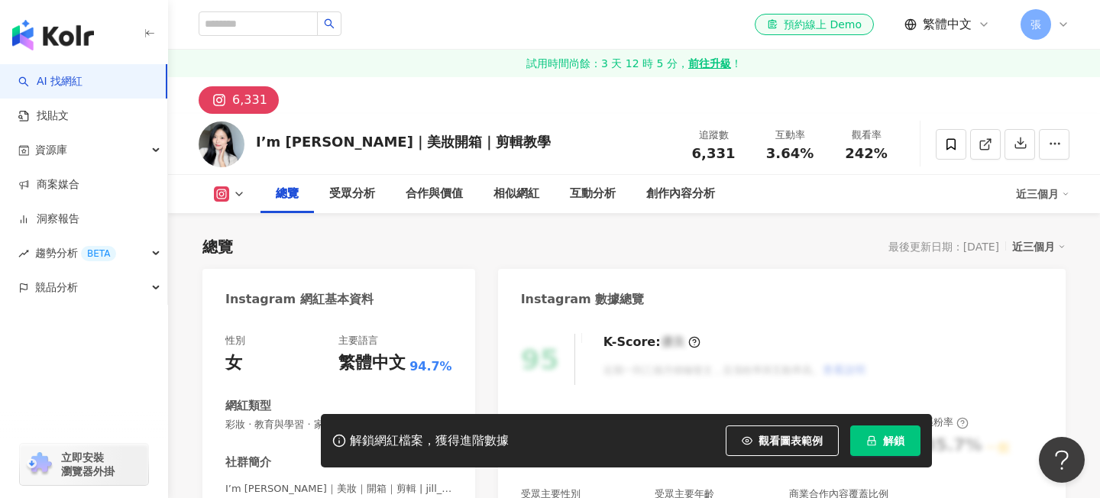
scroll to position [233, 0]
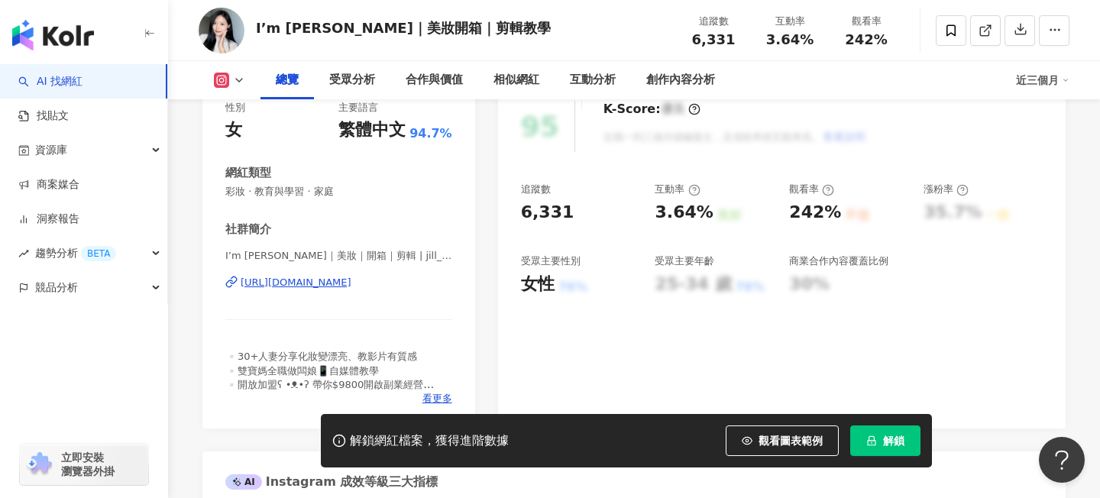
click at [352, 284] on div "[URL][DOMAIN_NAME]" at bounding box center [296, 283] width 111 height 14
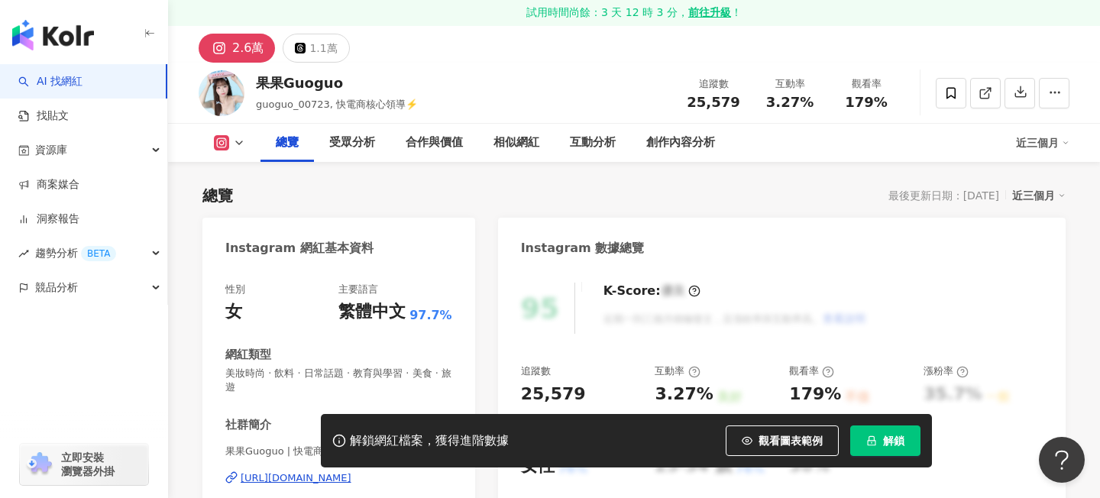
scroll to position [355, 0]
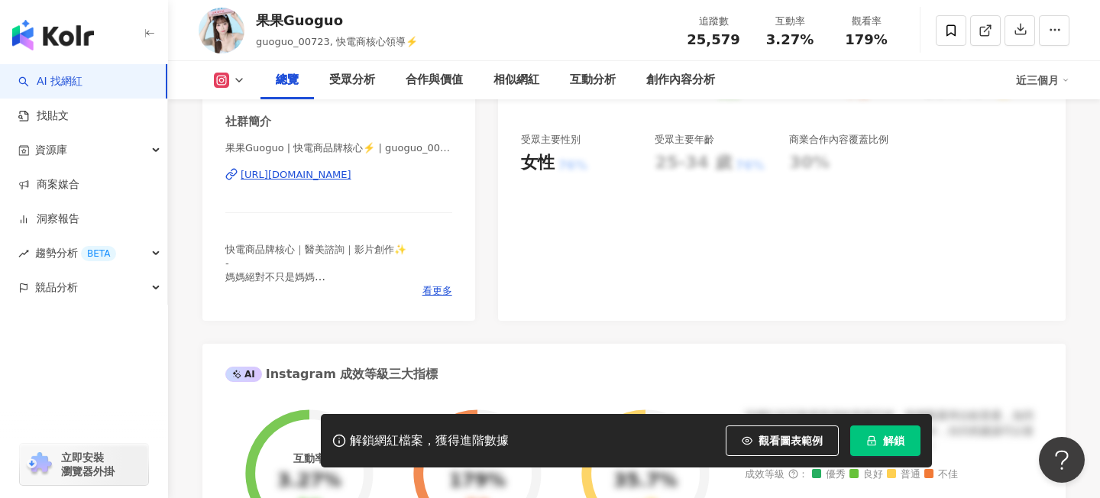
click at [352, 180] on div "[URL][DOMAIN_NAME]" at bounding box center [296, 175] width 111 height 14
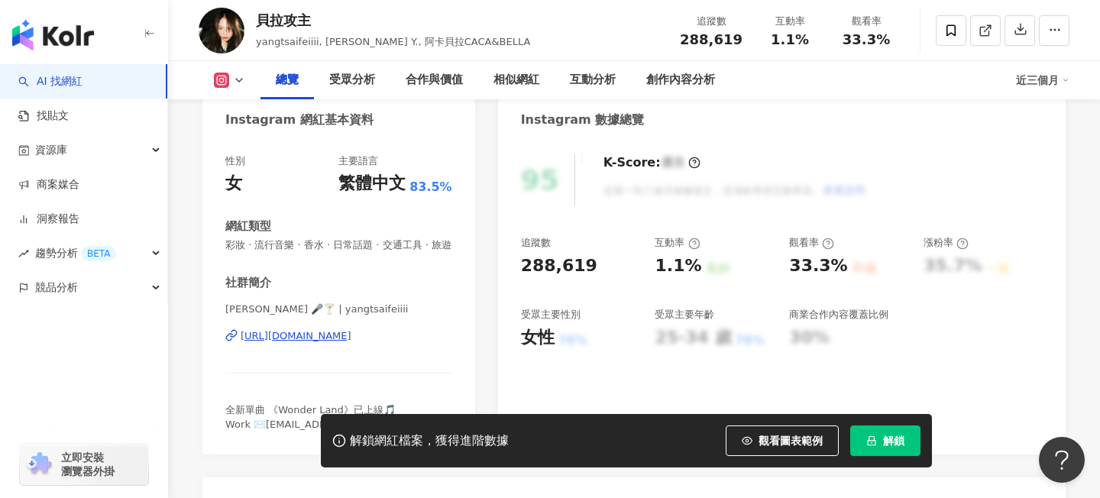
scroll to position [187, 0]
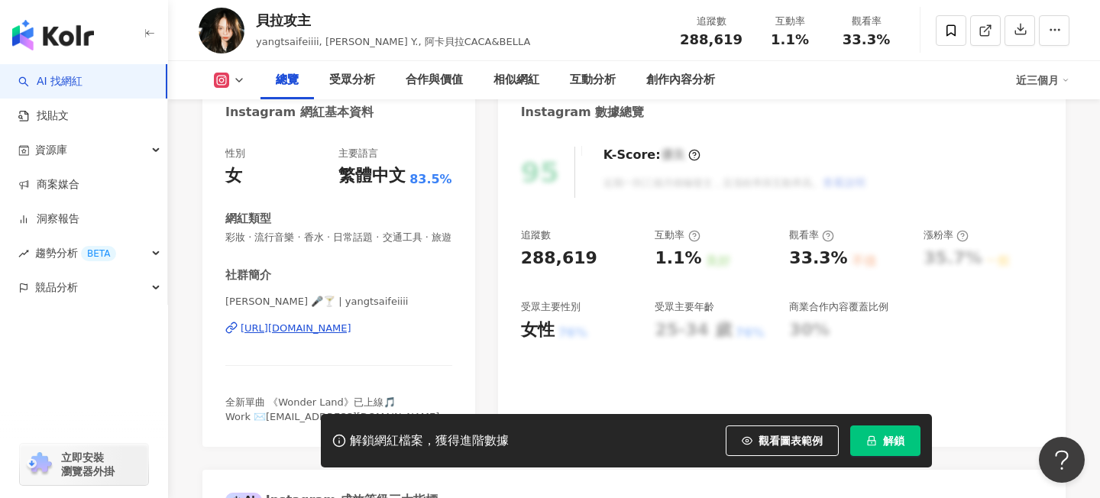
click at [352, 335] on div "[URL][DOMAIN_NAME]" at bounding box center [296, 329] width 111 height 14
